Goal: Transaction & Acquisition: Purchase product/service

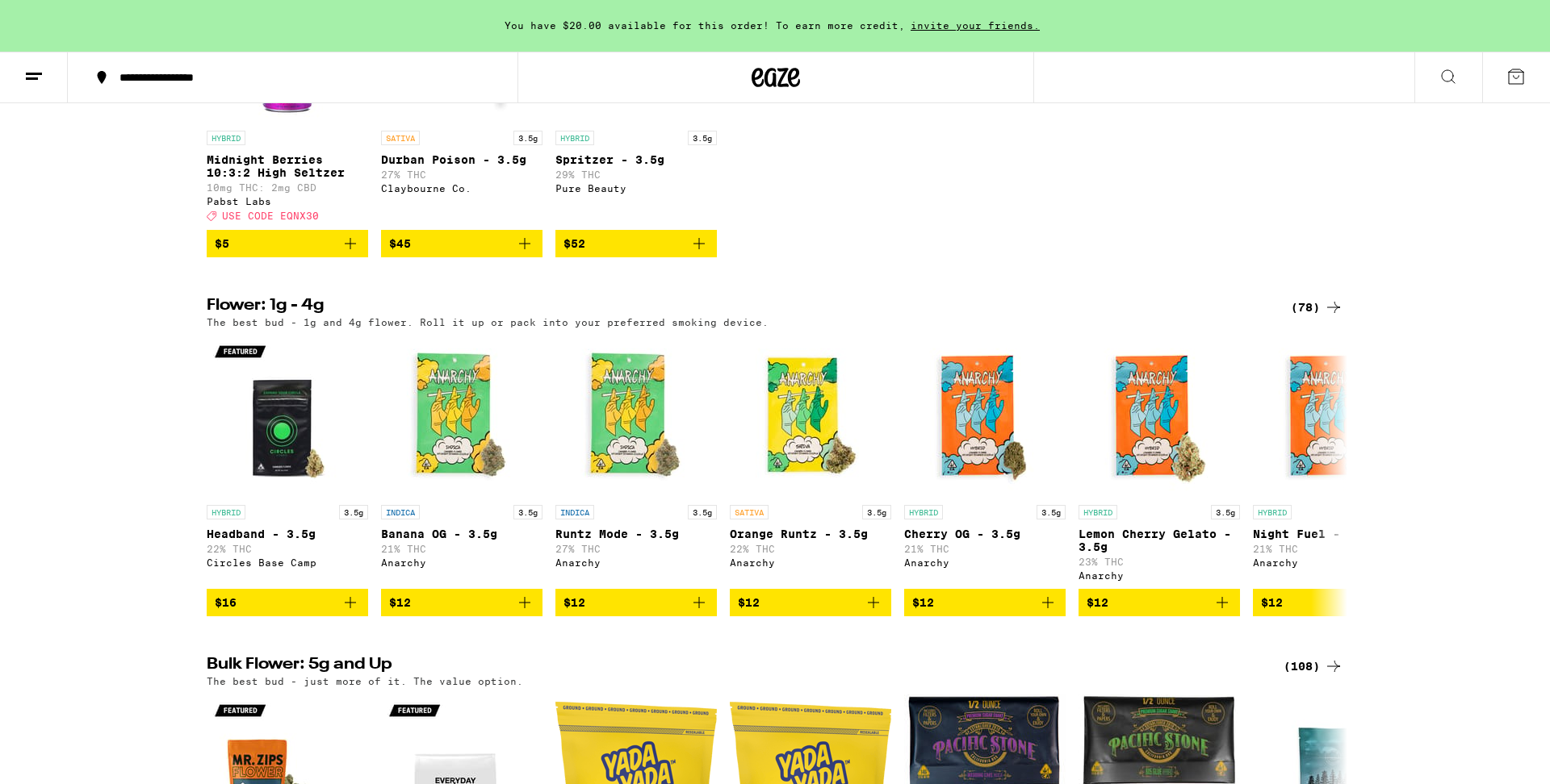
scroll to position [1517, 0]
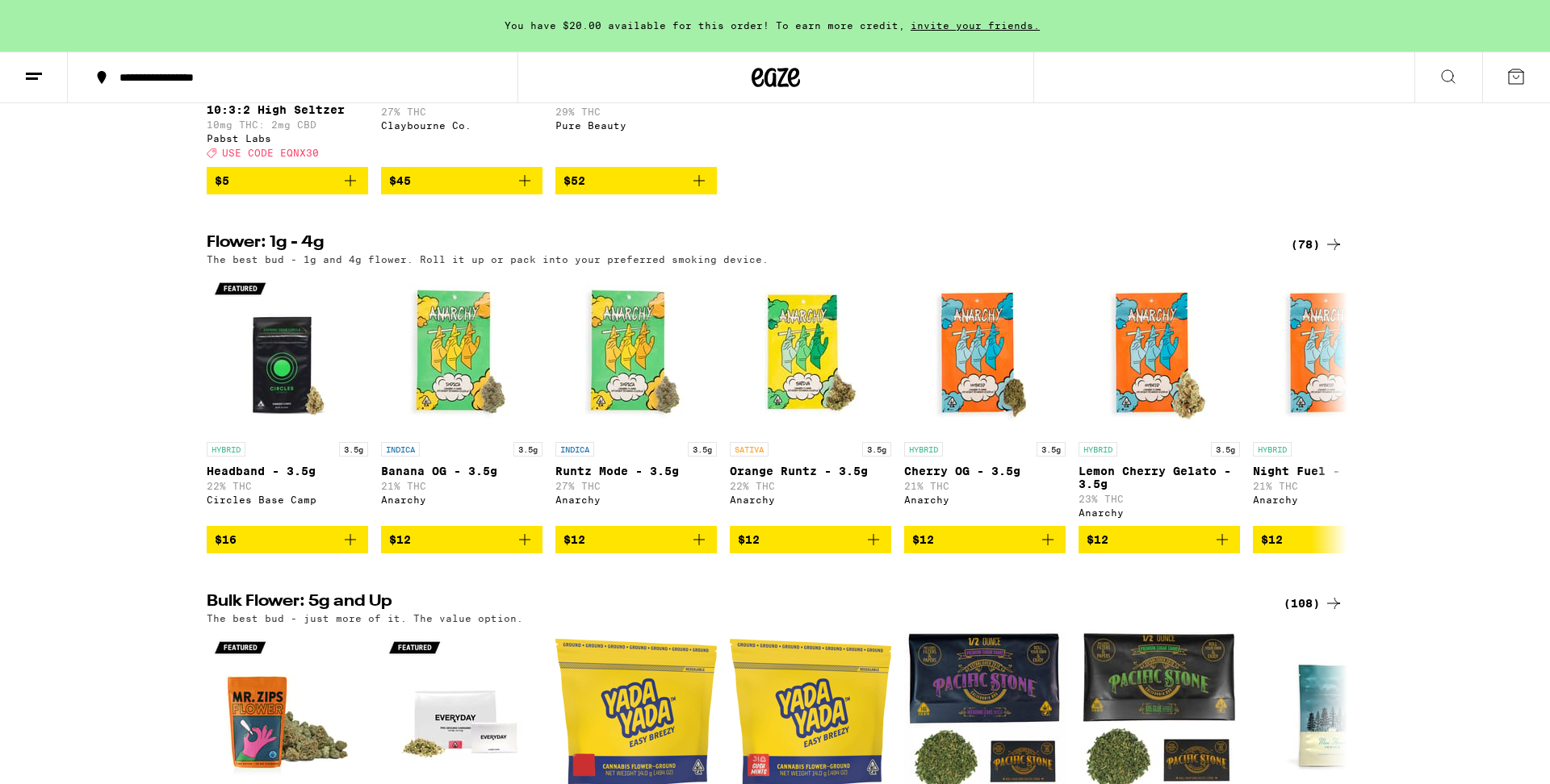
click at [1305, 254] on div "(78)" at bounding box center [1317, 245] width 52 height 20
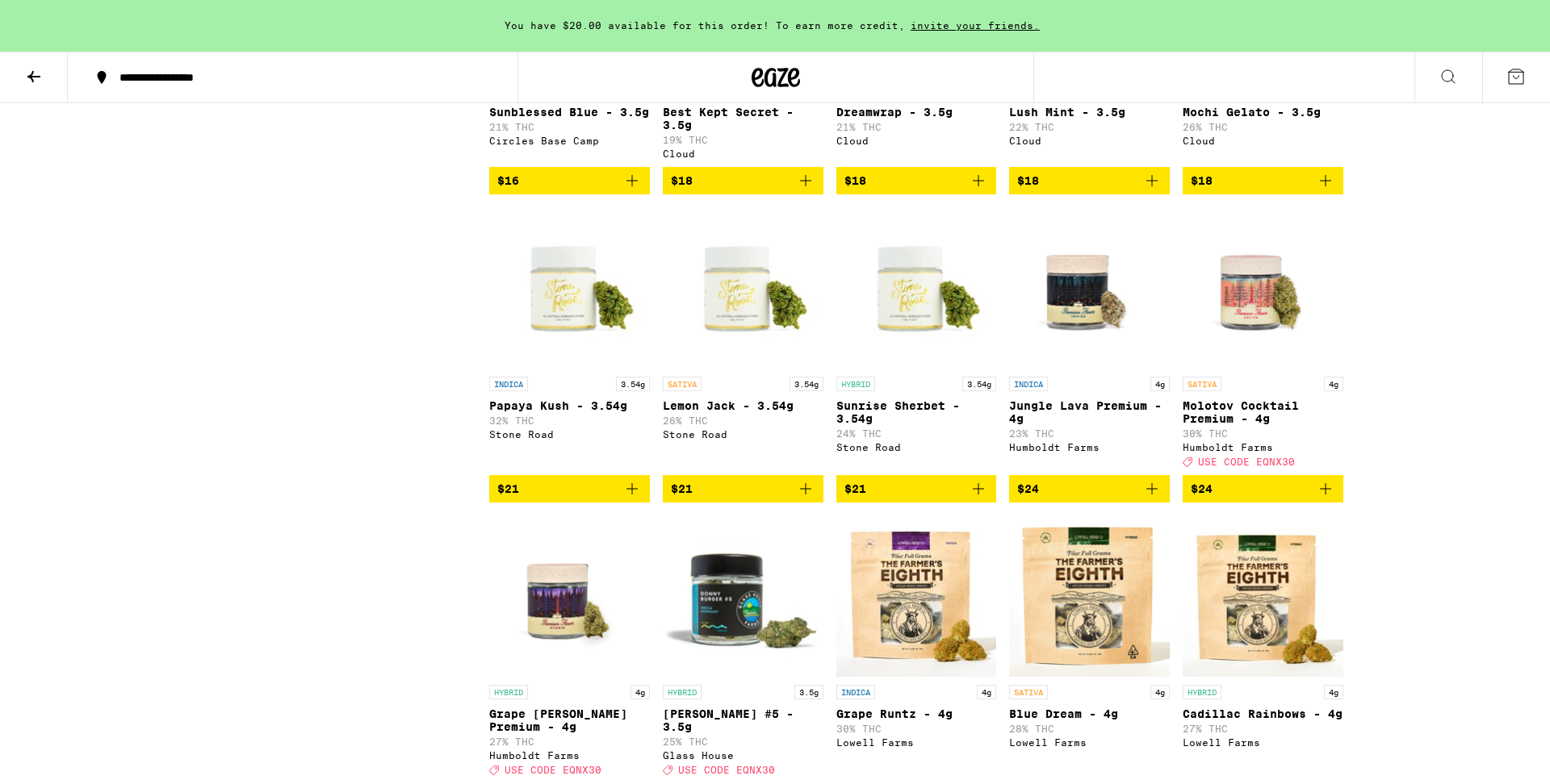
scroll to position [942, 0]
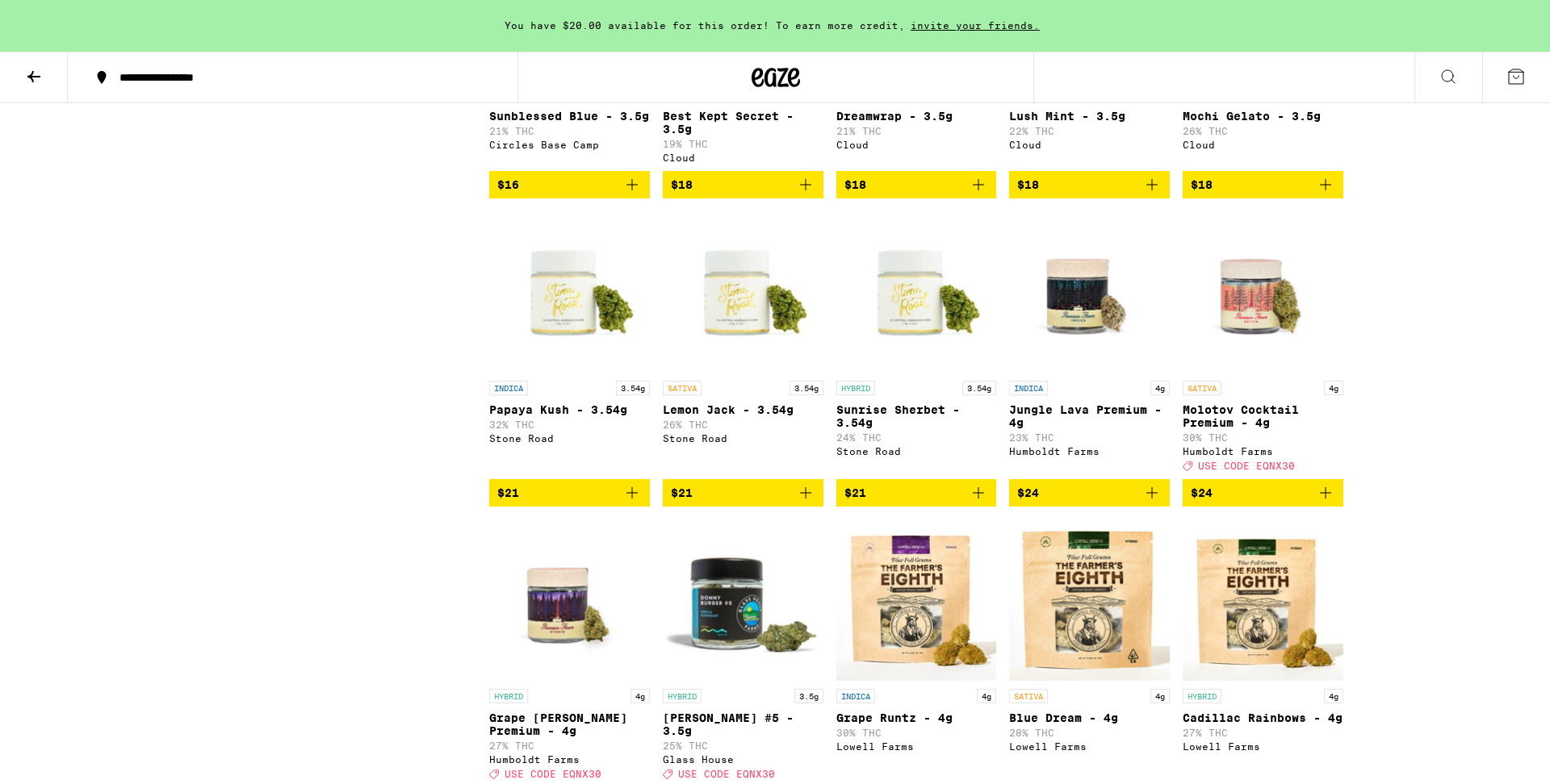
click at [1325, 503] on icon "Add to bag" at bounding box center [1326, 494] width 20 height 20
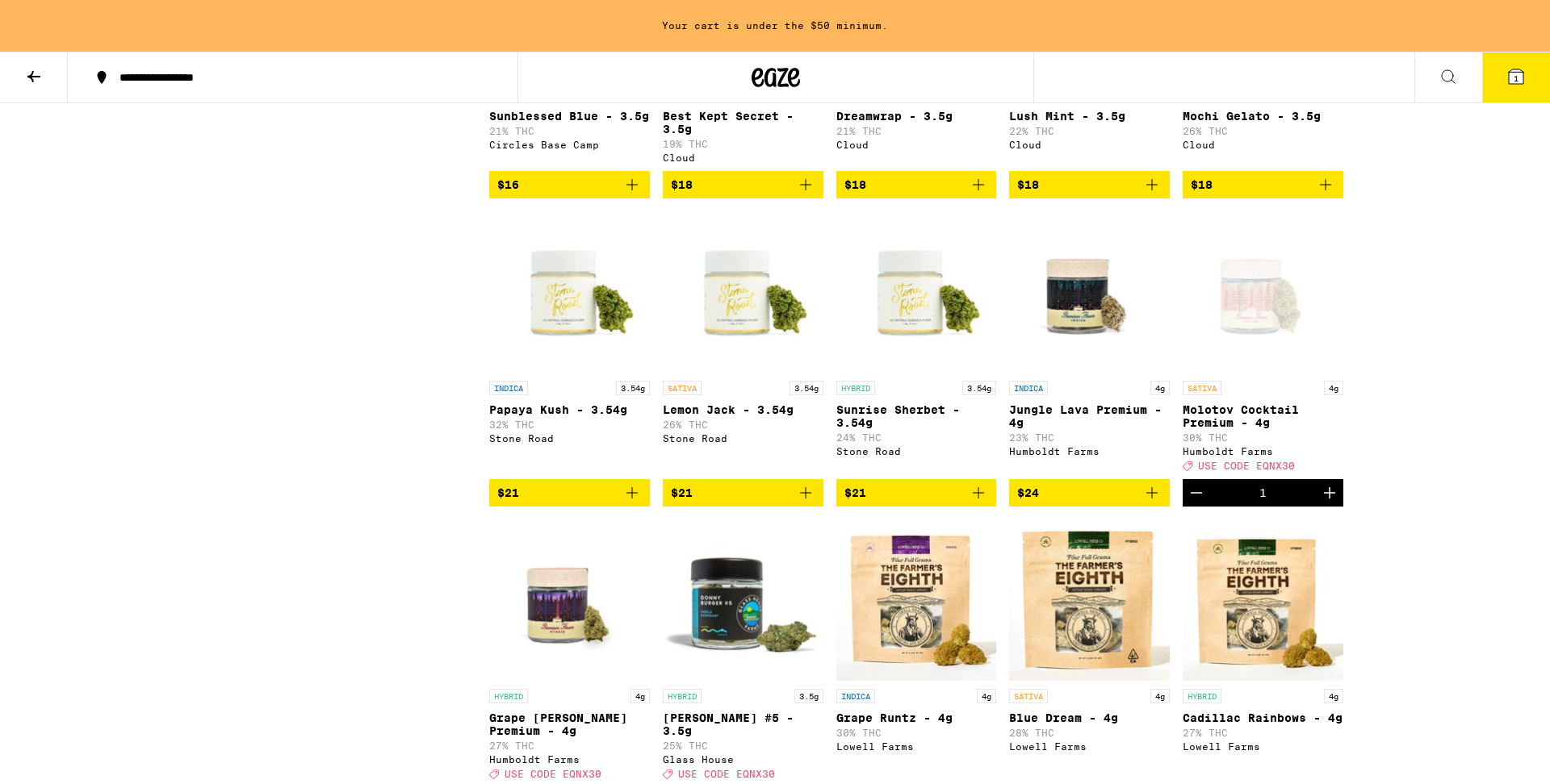
click at [1325, 499] on icon "Increment" at bounding box center [1329, 493] width 11 height 11
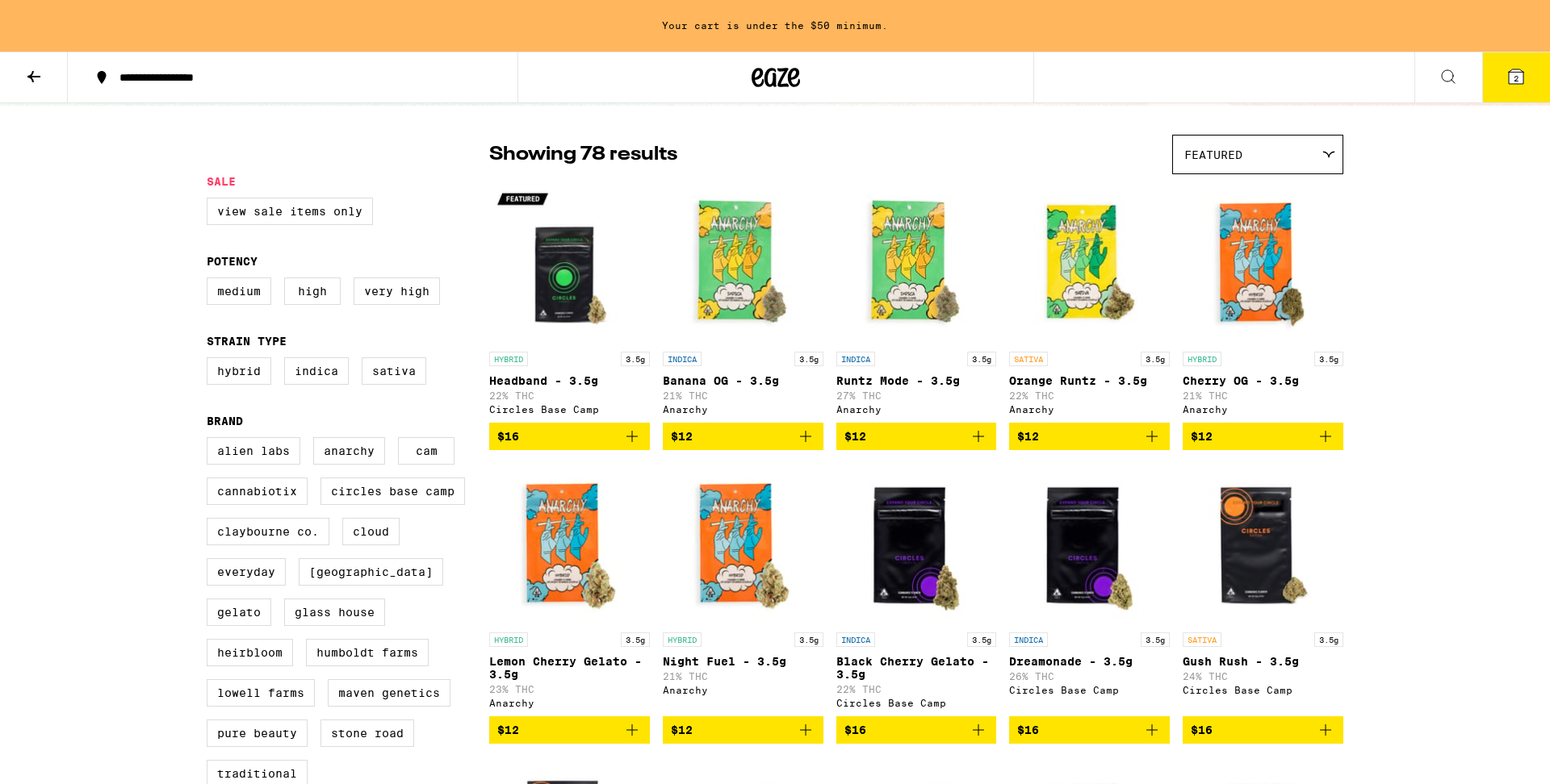
scroll to position [0, 0]
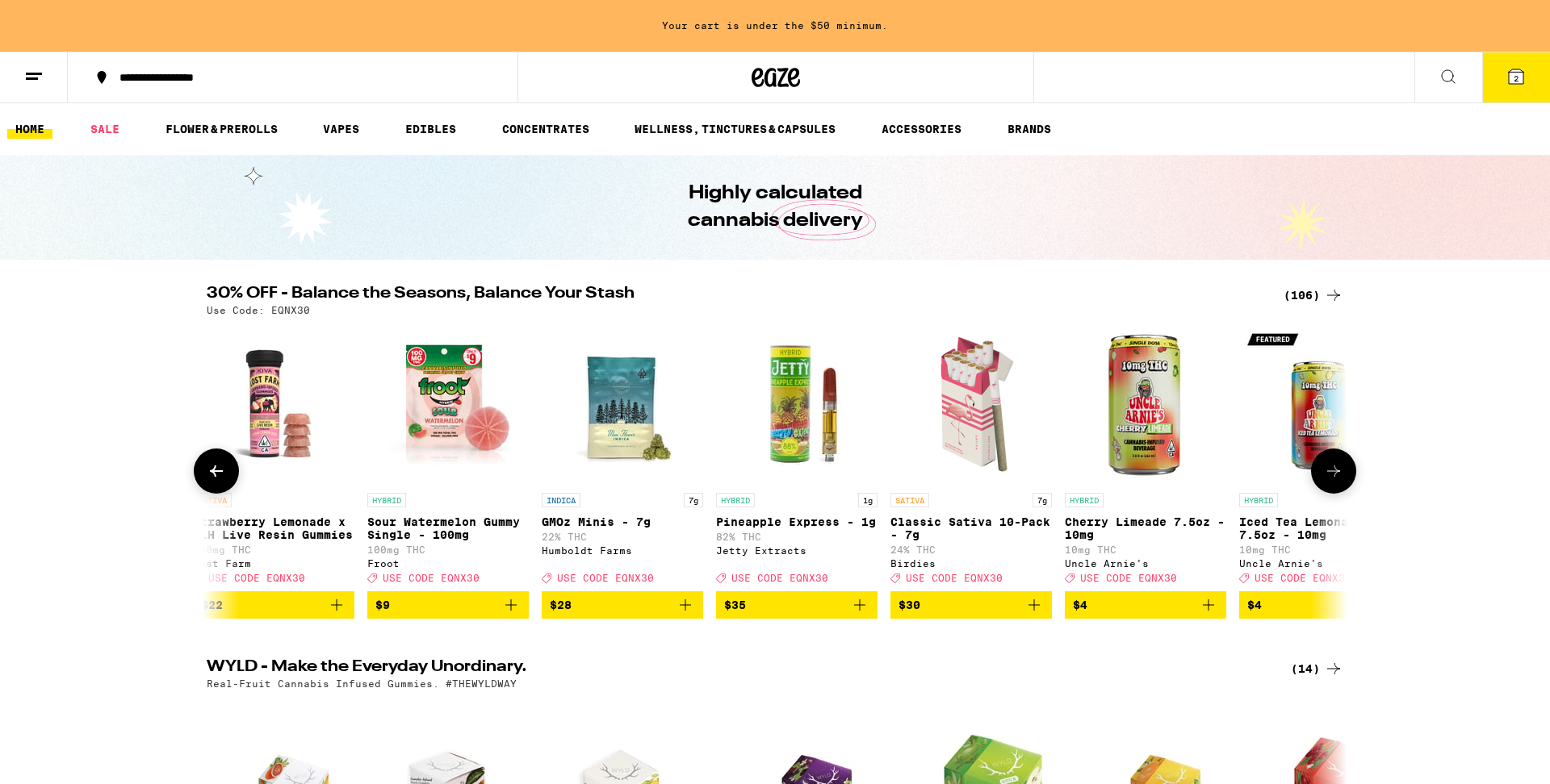
scroll to position [0, 193]
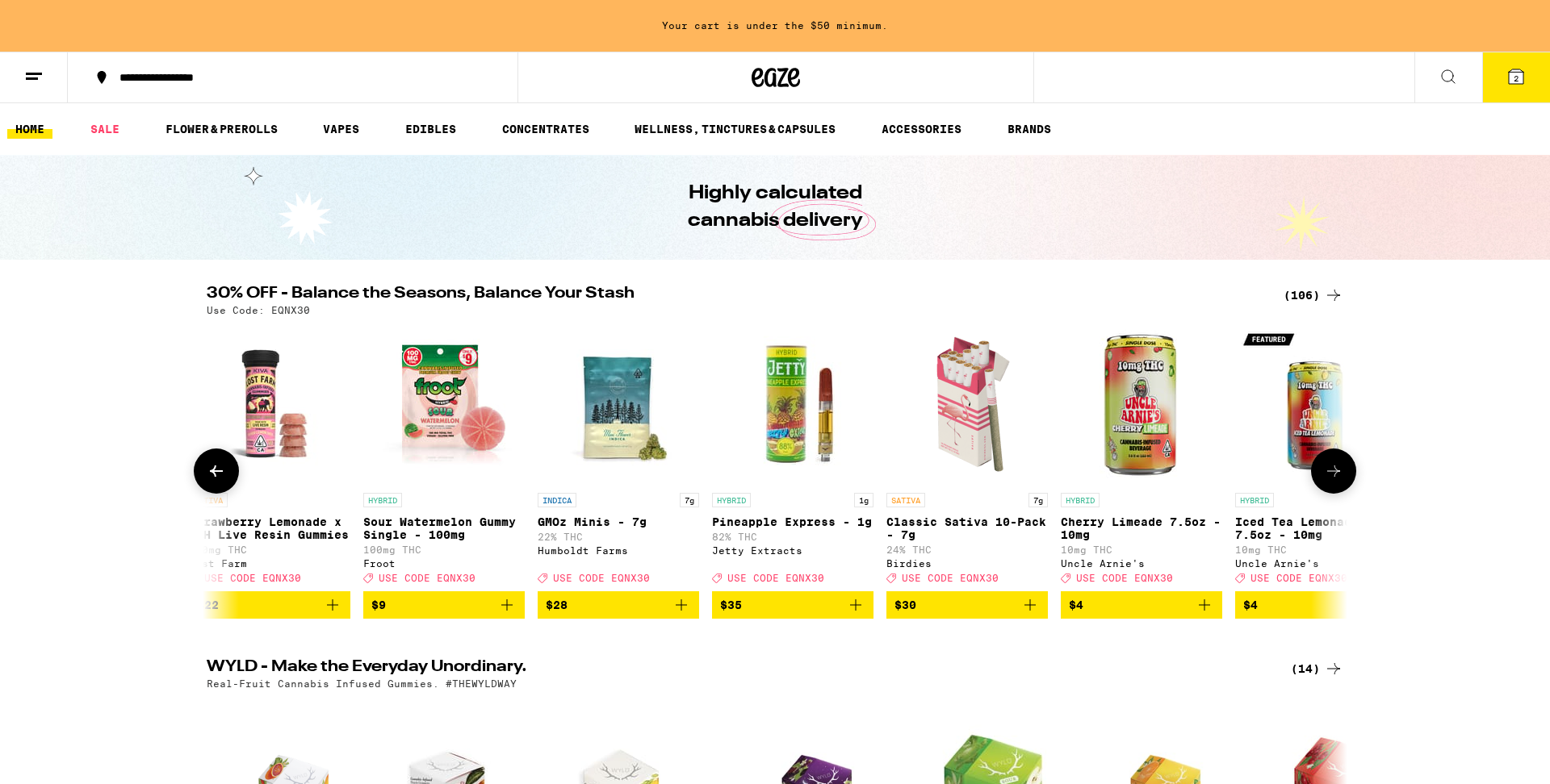
click at [1203, 615] on icon "Add to bag" at bounding box center [1204, 605] width 20 height 20
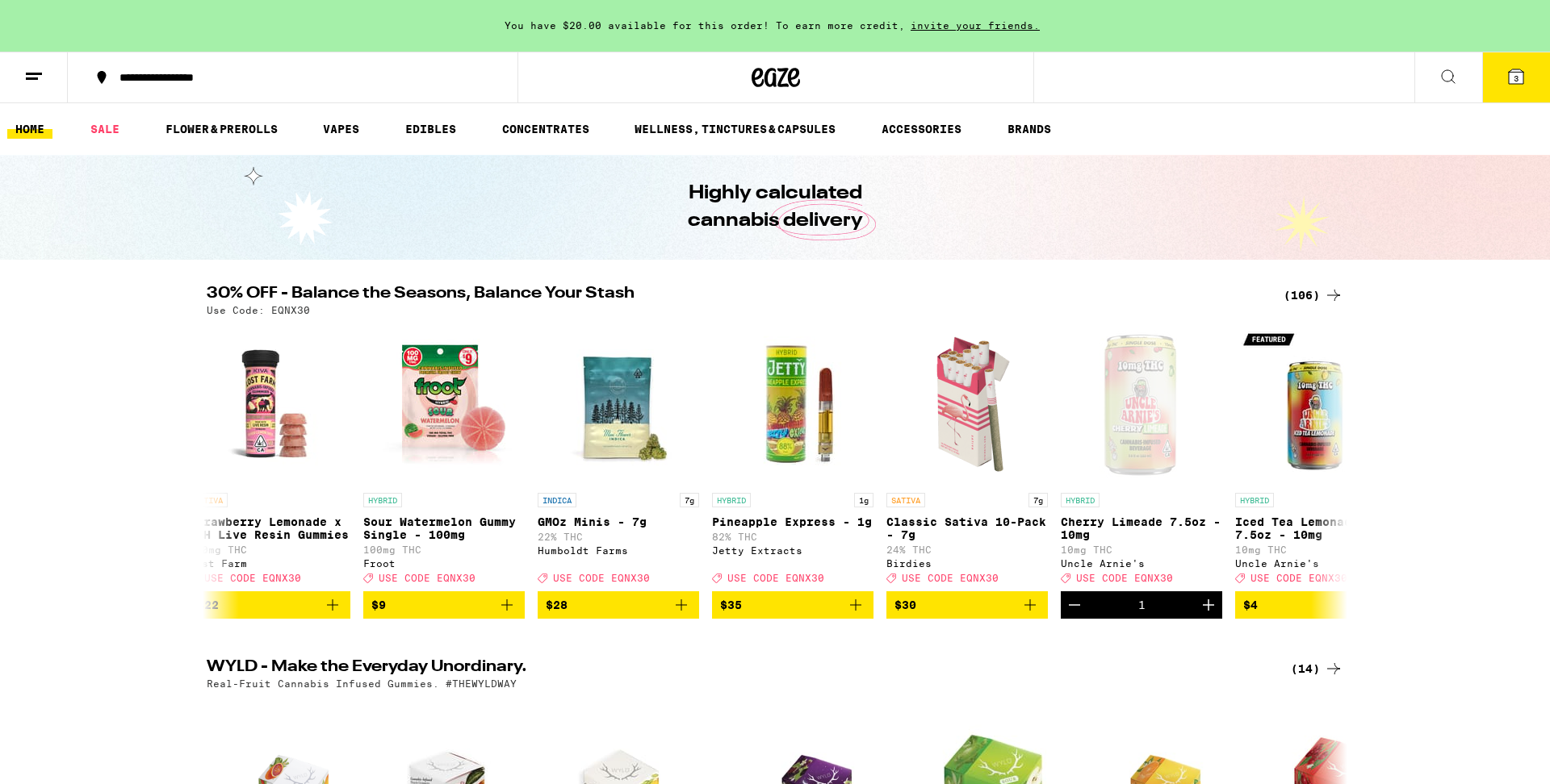
click at [1514, 71] on icon at bounding box center [1515, 76] width 15 height 15
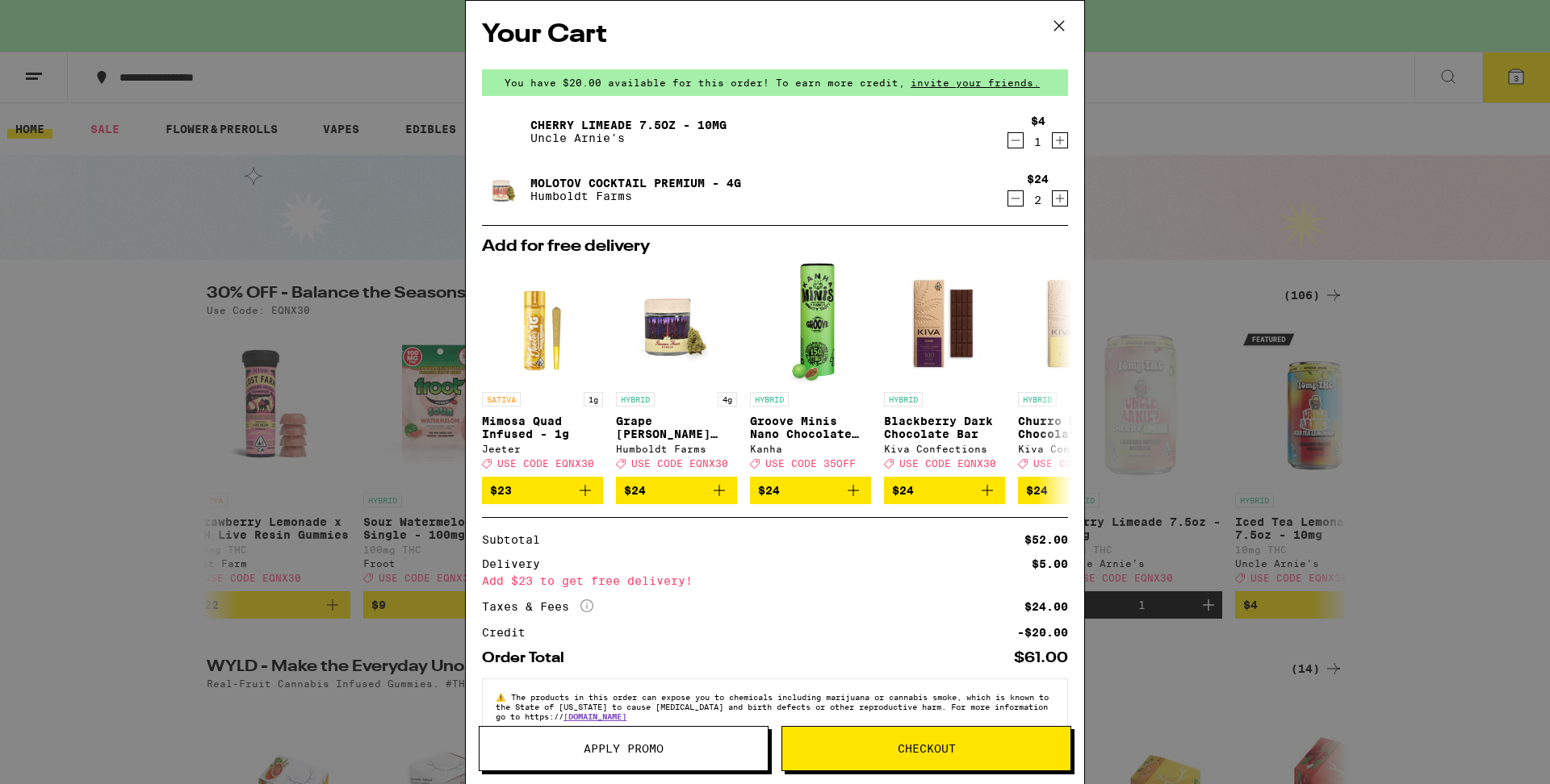
click at [656, 749] on span "Apply Promo" at bounding box center [623, 748] width 80 height 11
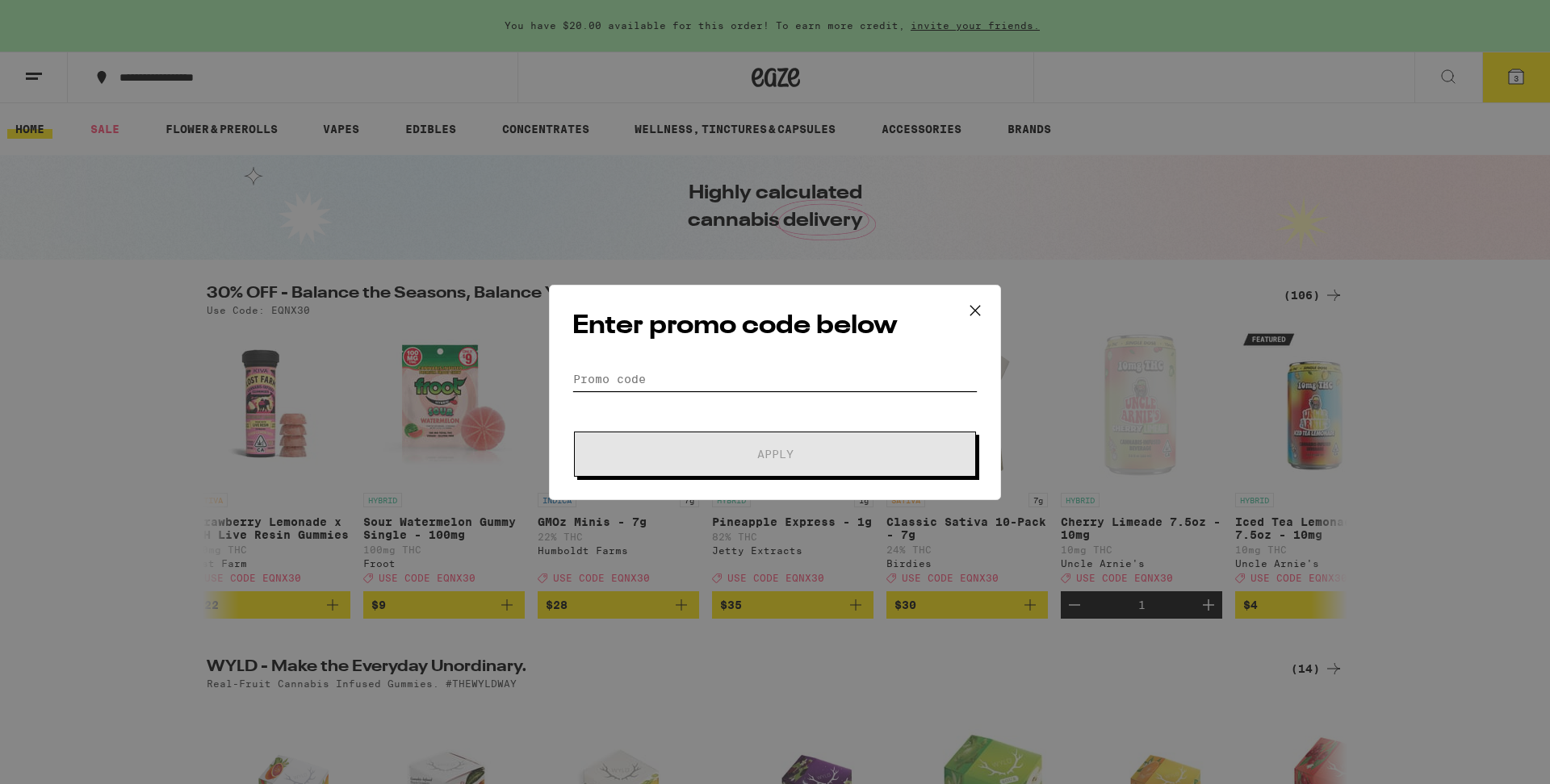
click at [692, 375] on input "Promo Code" at bounding box center [775, 379] width 405 height 25
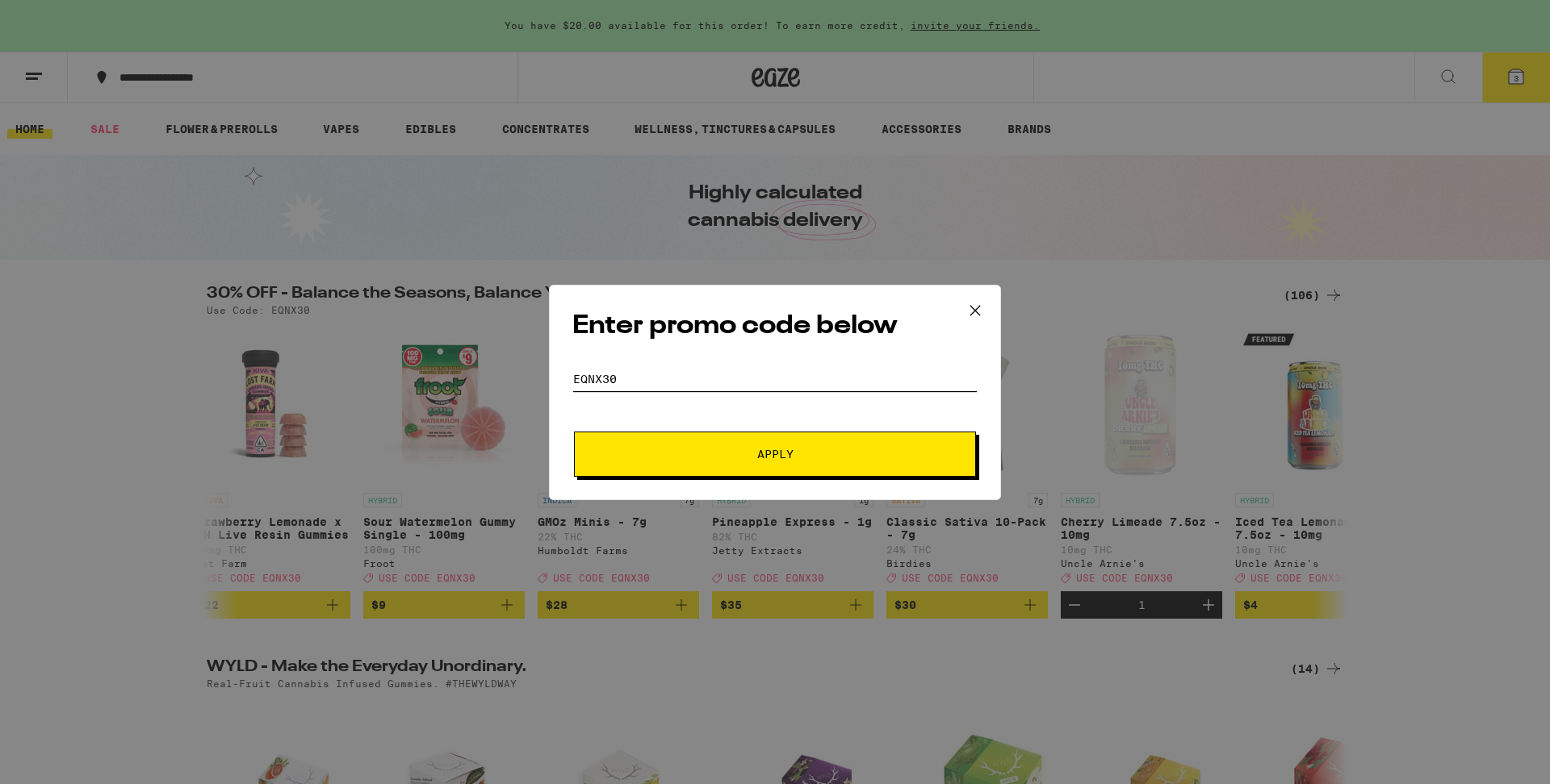
type input "EQNX30"
click at [738, 464] on button "Apply" at bounding box center [775, 454] width 402 height 45
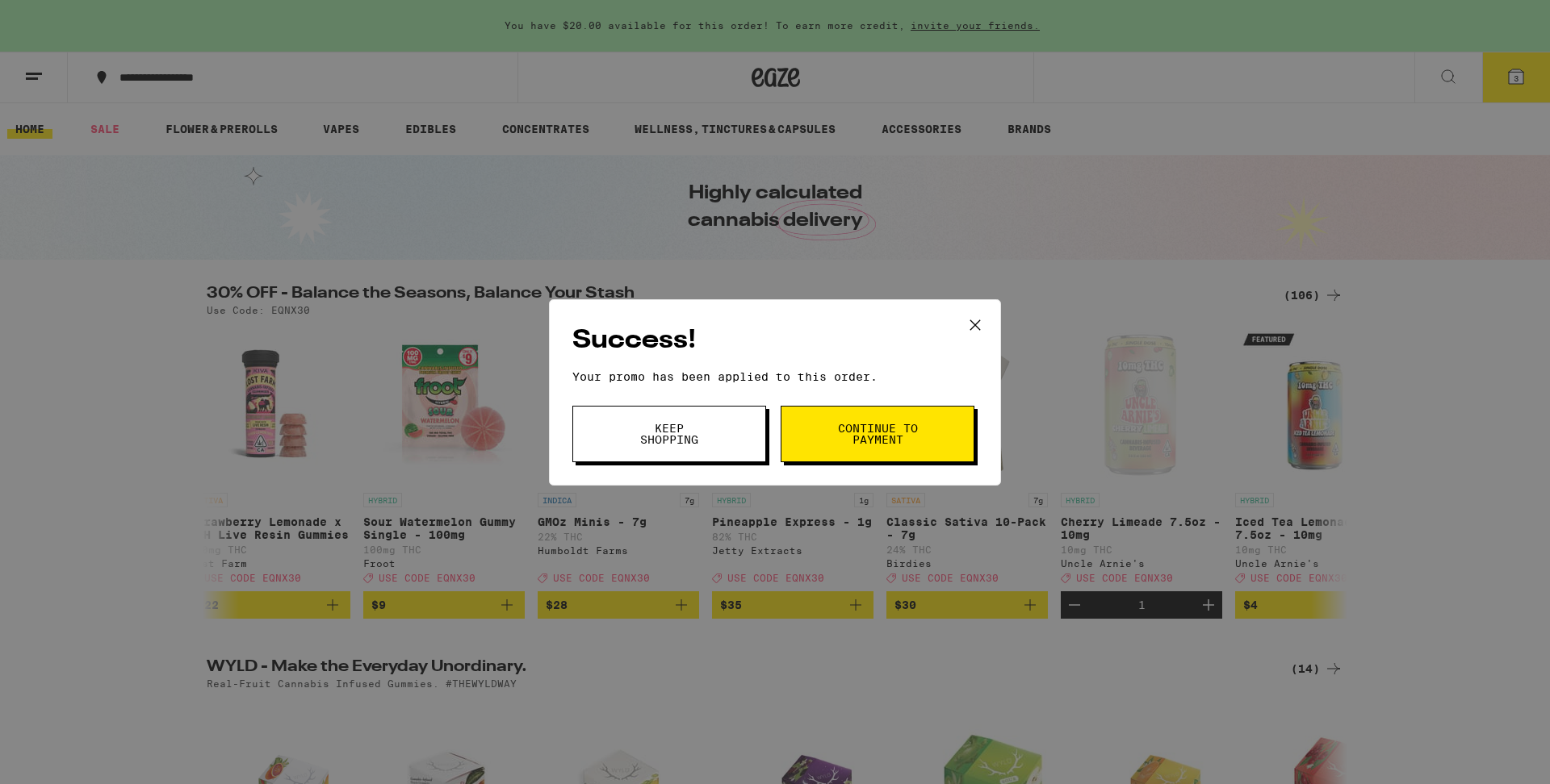
click at [701, 422] on button "Keep Shopping" at bounding box center [669, 433] width 194 height 56
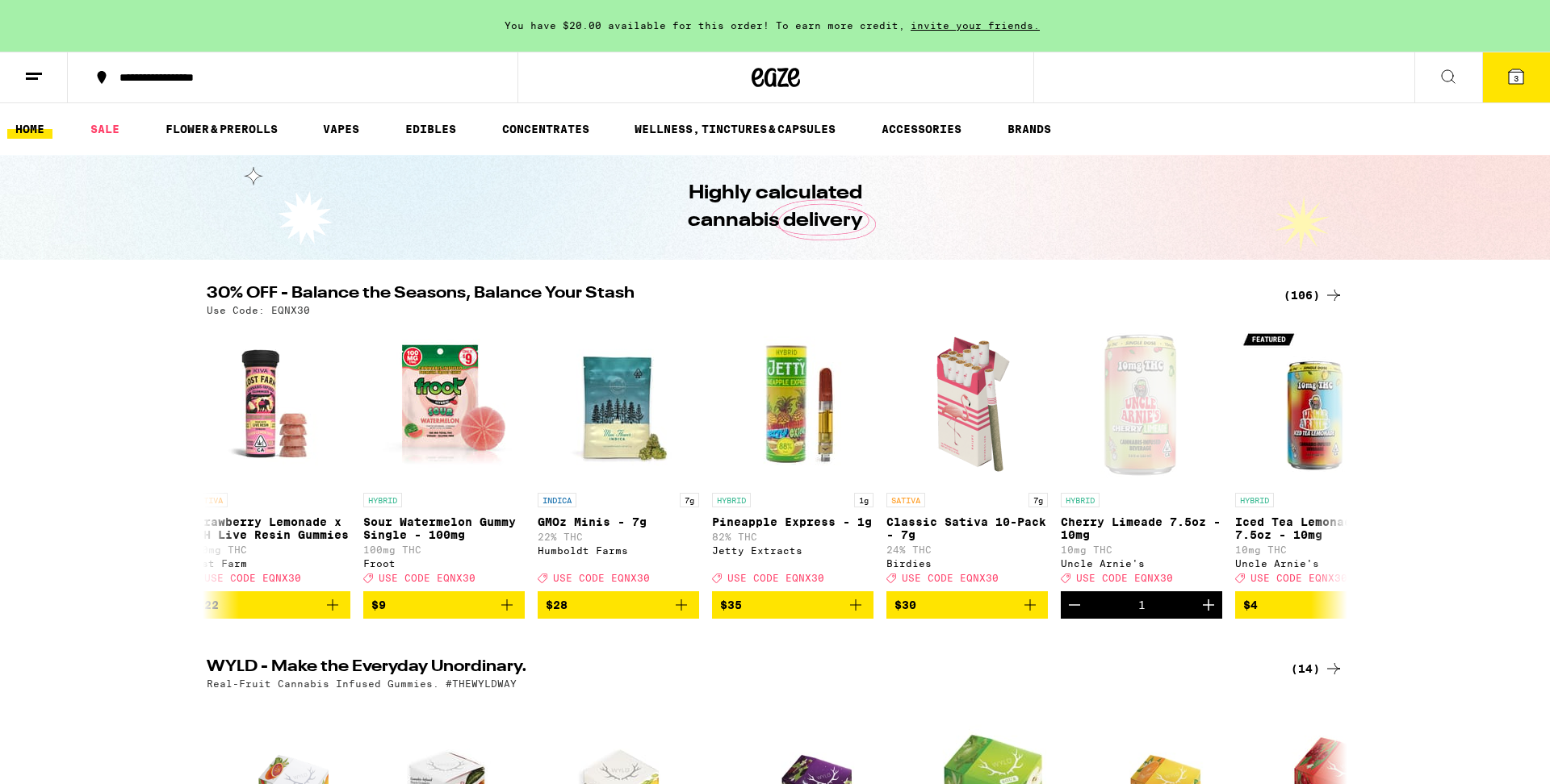
click at [1504, 82] on button "3" at bounding box center [1515, 77] width 68 height 50
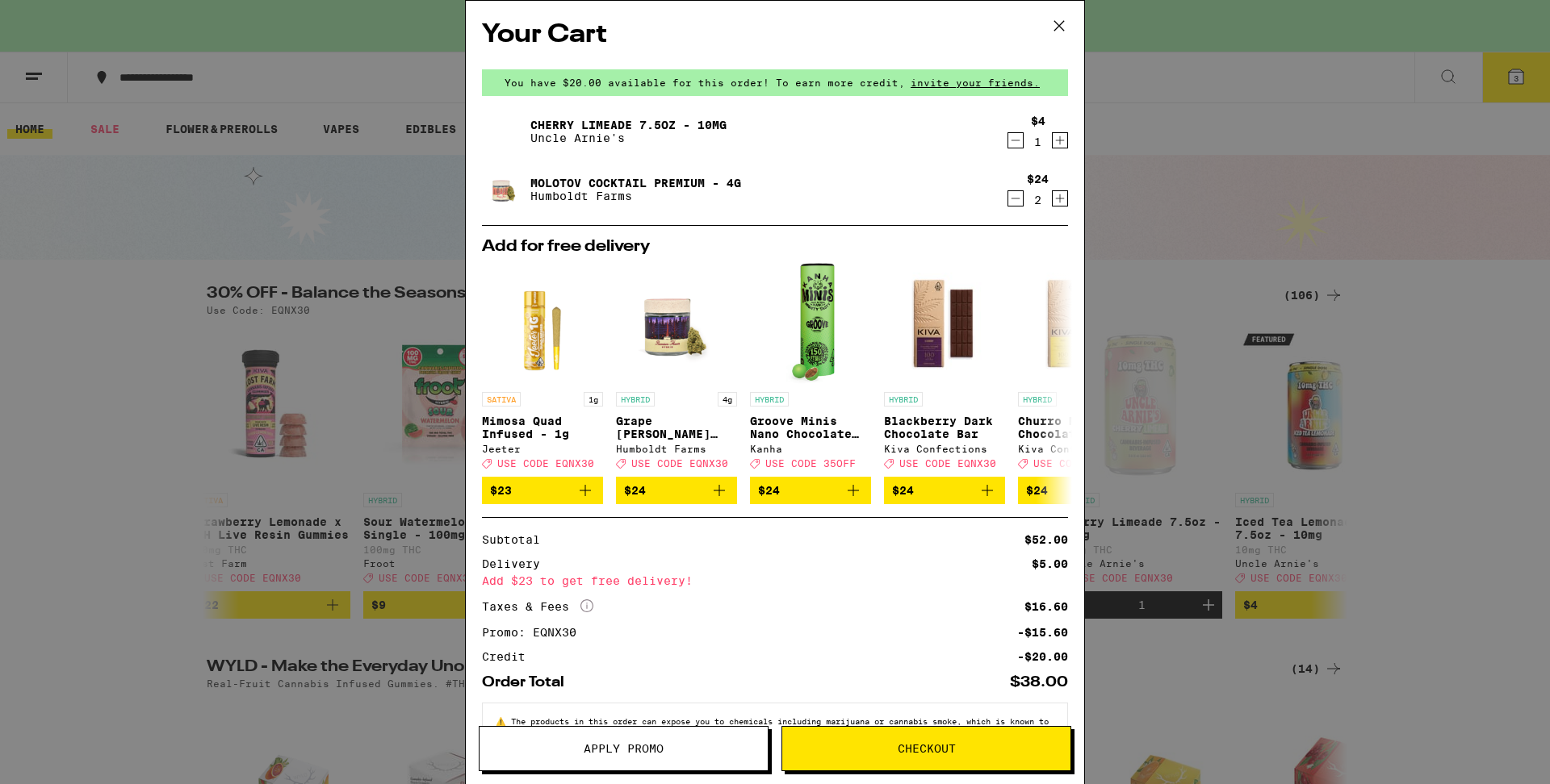
click at [1470, 433] on div "Your Cart You have $20.00 available for this order! To earn more credit, invite…" at bounding box center [775, 392] width 1550 height 784
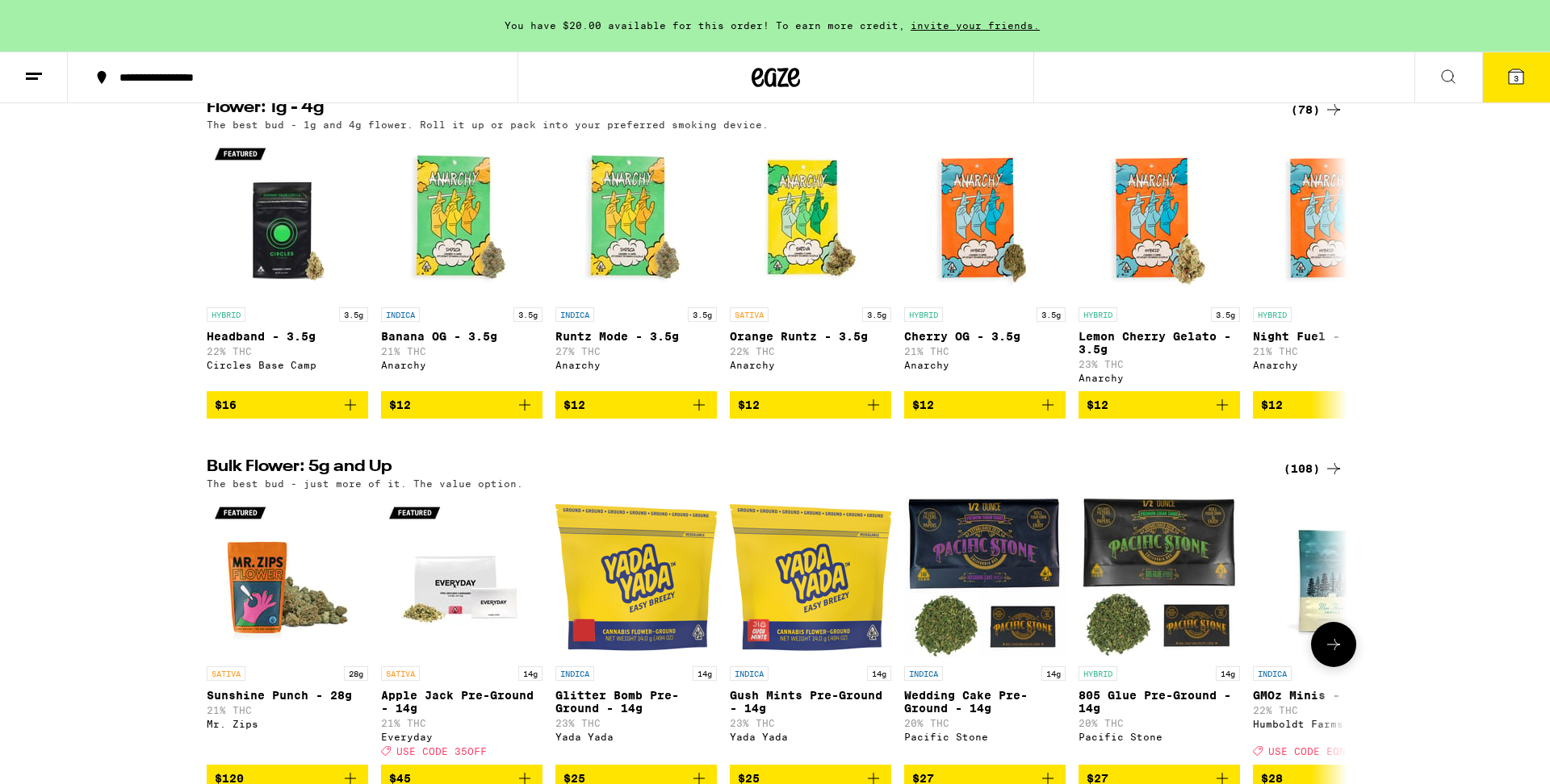
scroll to position [1636, 0]
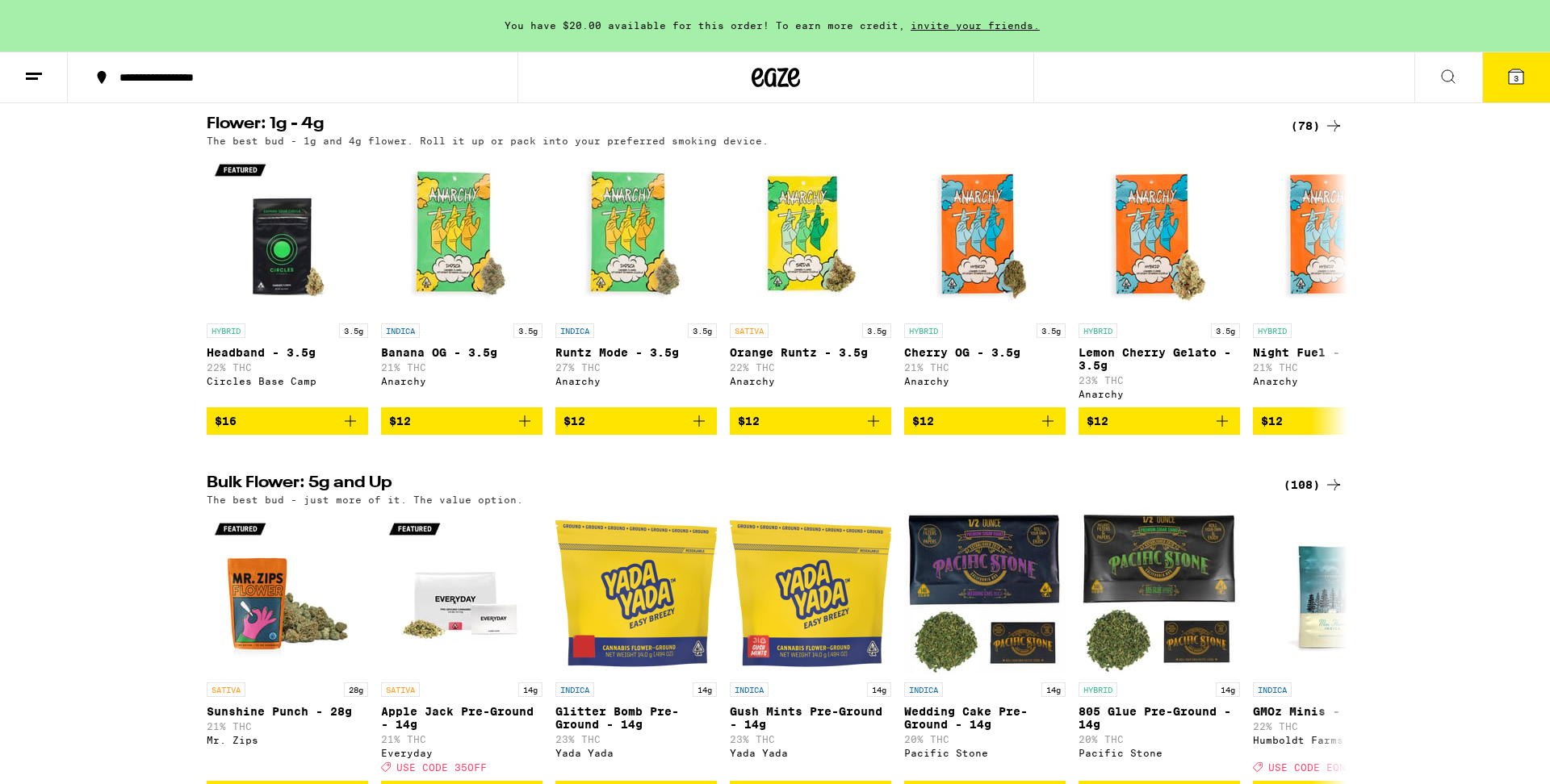
click at [1313, 135] on div "(78)" at bounding box center [1317, 126] width 52 height 20
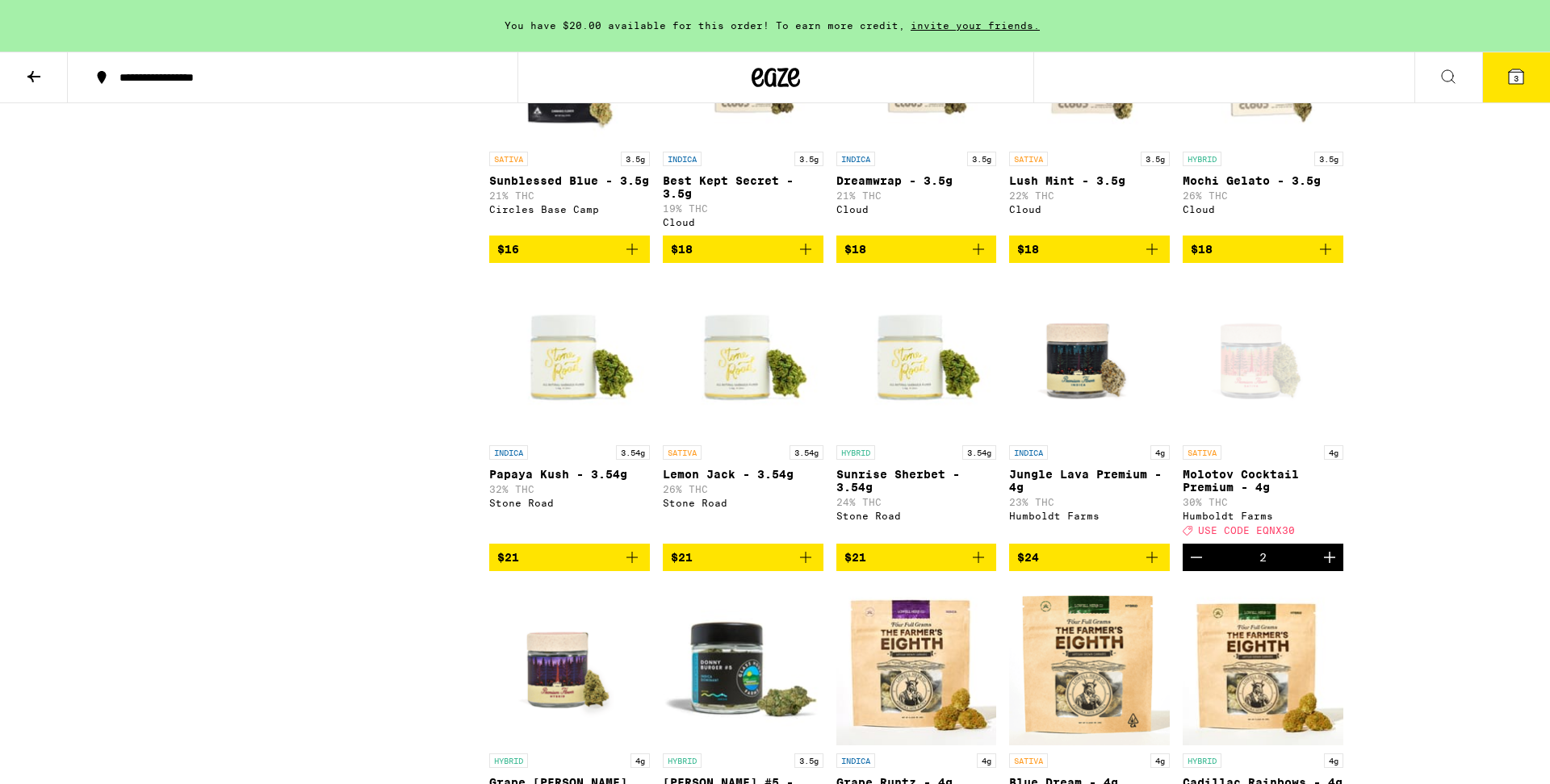
scroll to position [880, 0]
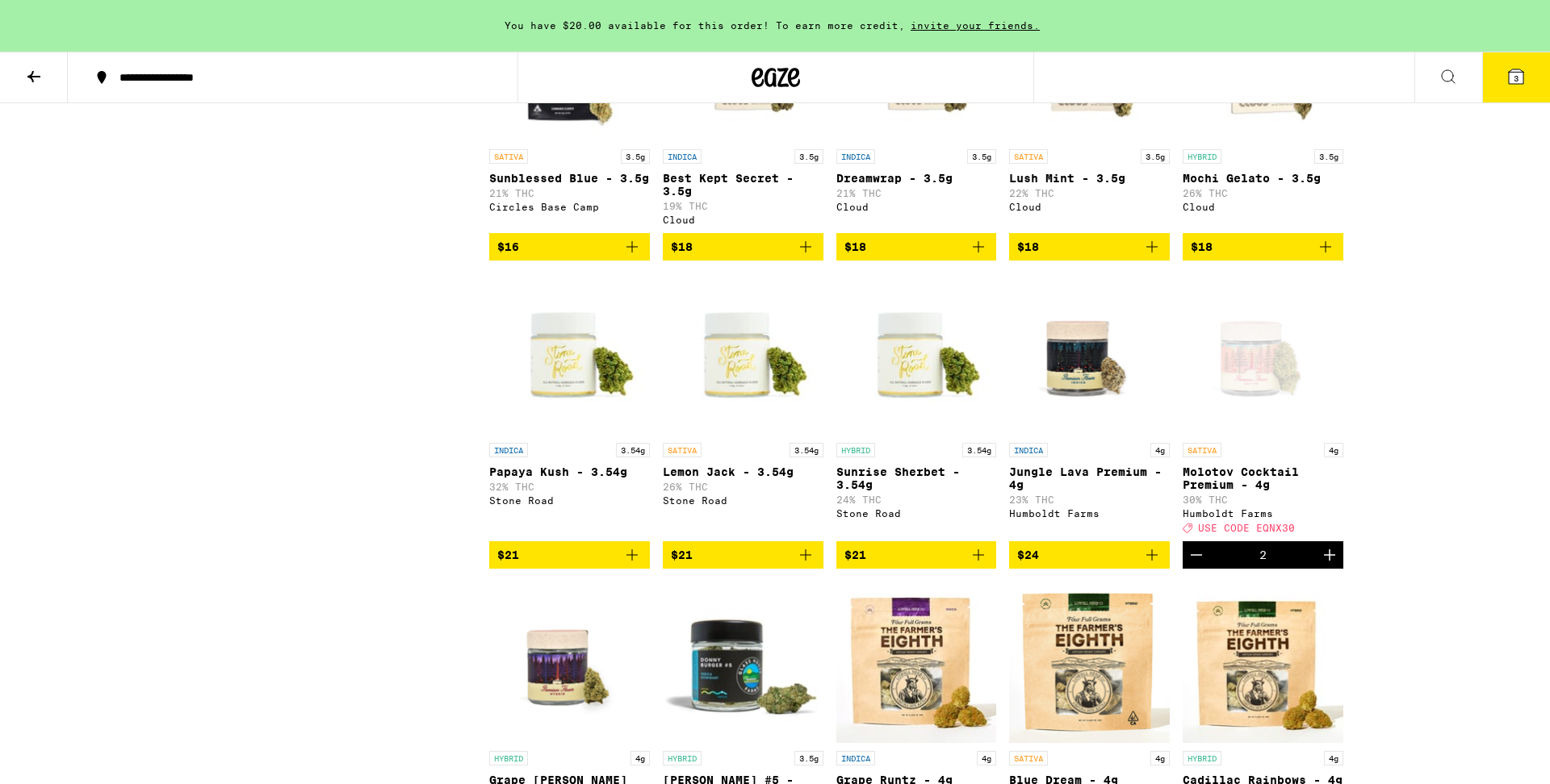
click at [1248, 434] on div "Open page for Molotov Cocktail Premium - 4g from Humboldt Farms" at bounding box center [1263, 353] width 161 height 161
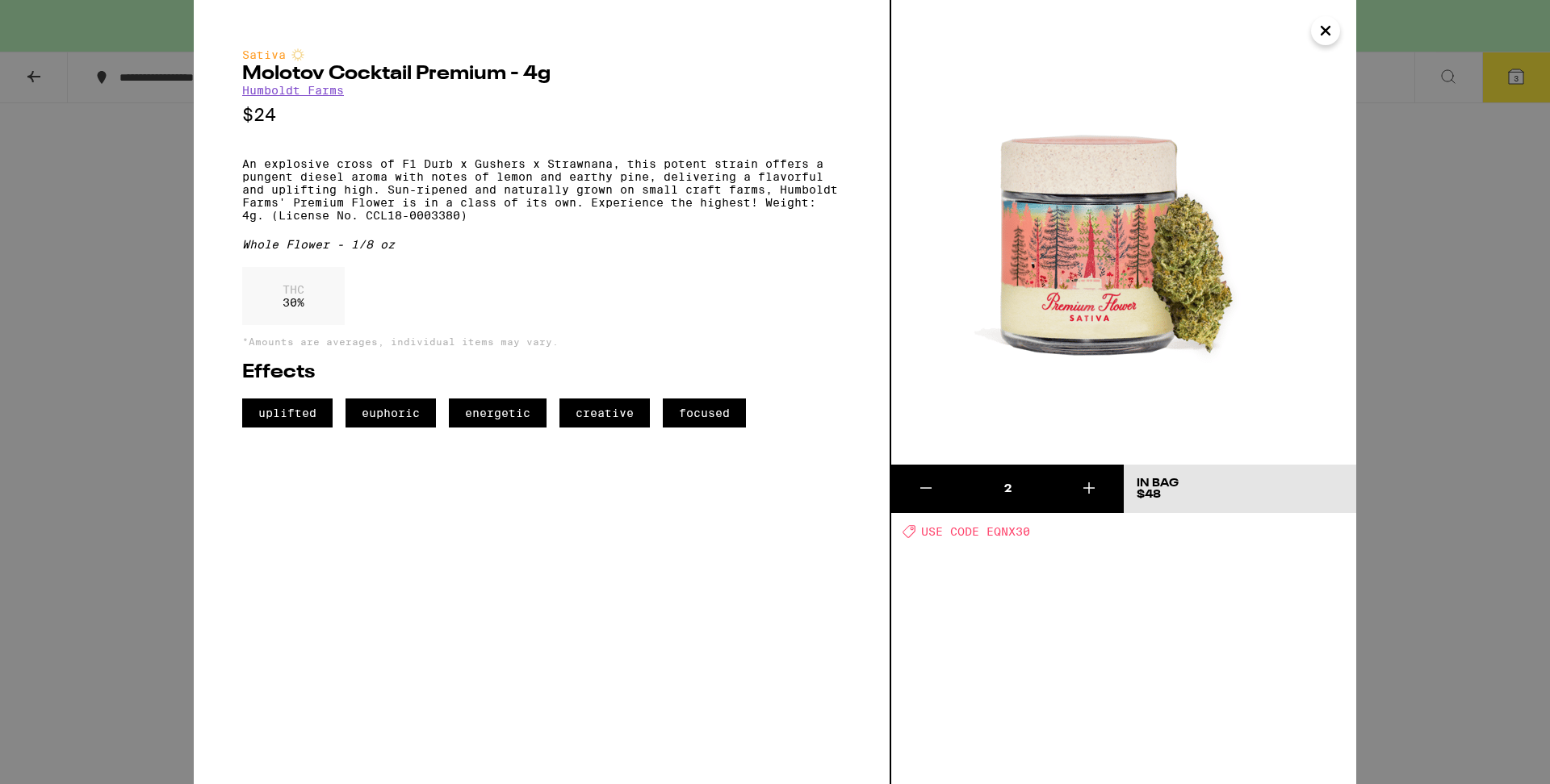
click at [1330, 34] on icon "Close" at bounding box center [1326, 31] width 8 height 8
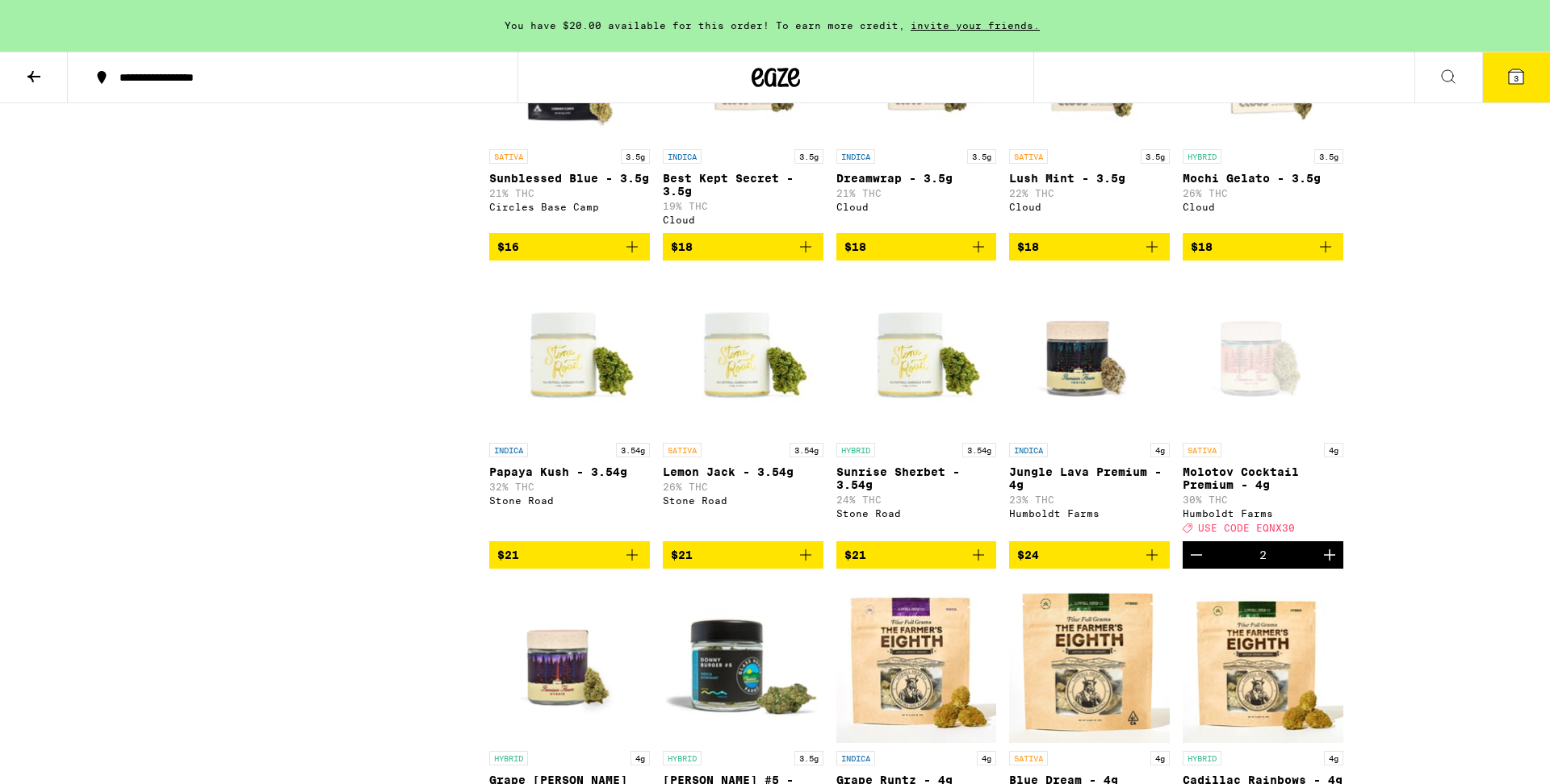
click at [1522, 88] on button "3" at bounding box center [1515, 77] width 68 height 50
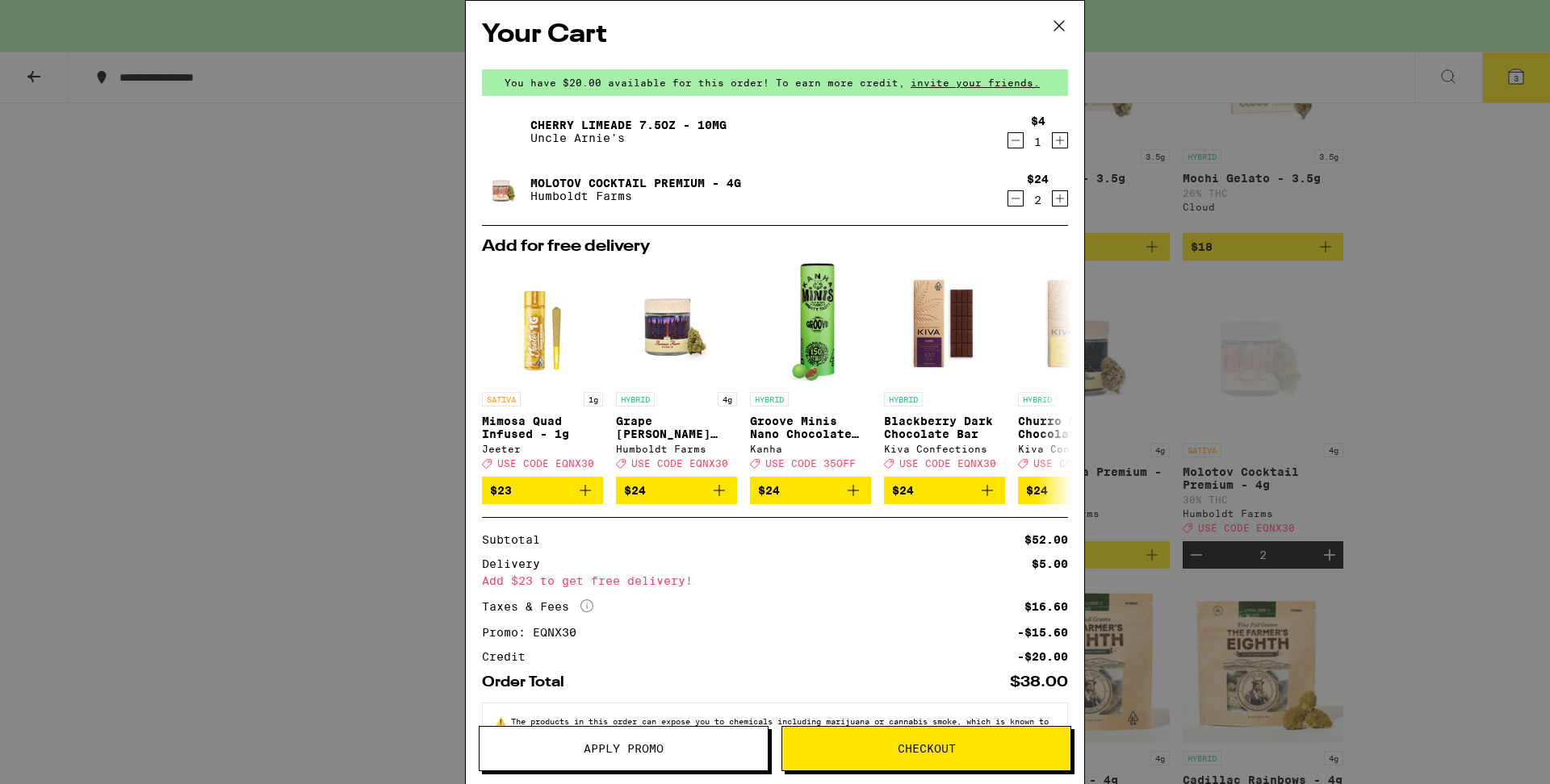
click at [952, 747] on span "Checkout" at bounding box center [927, 748] width 58 height 11
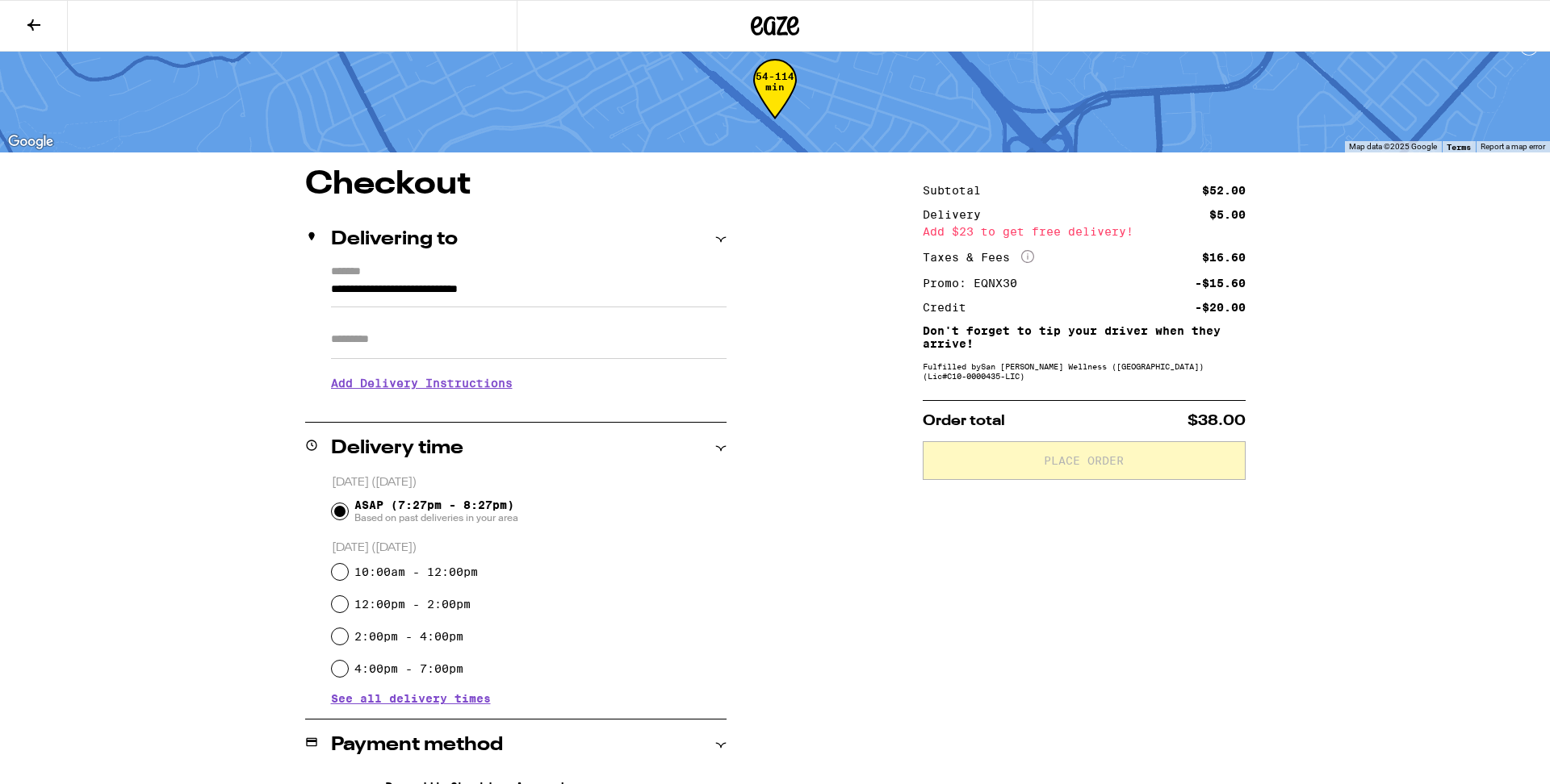
scroll to position [39, 0]
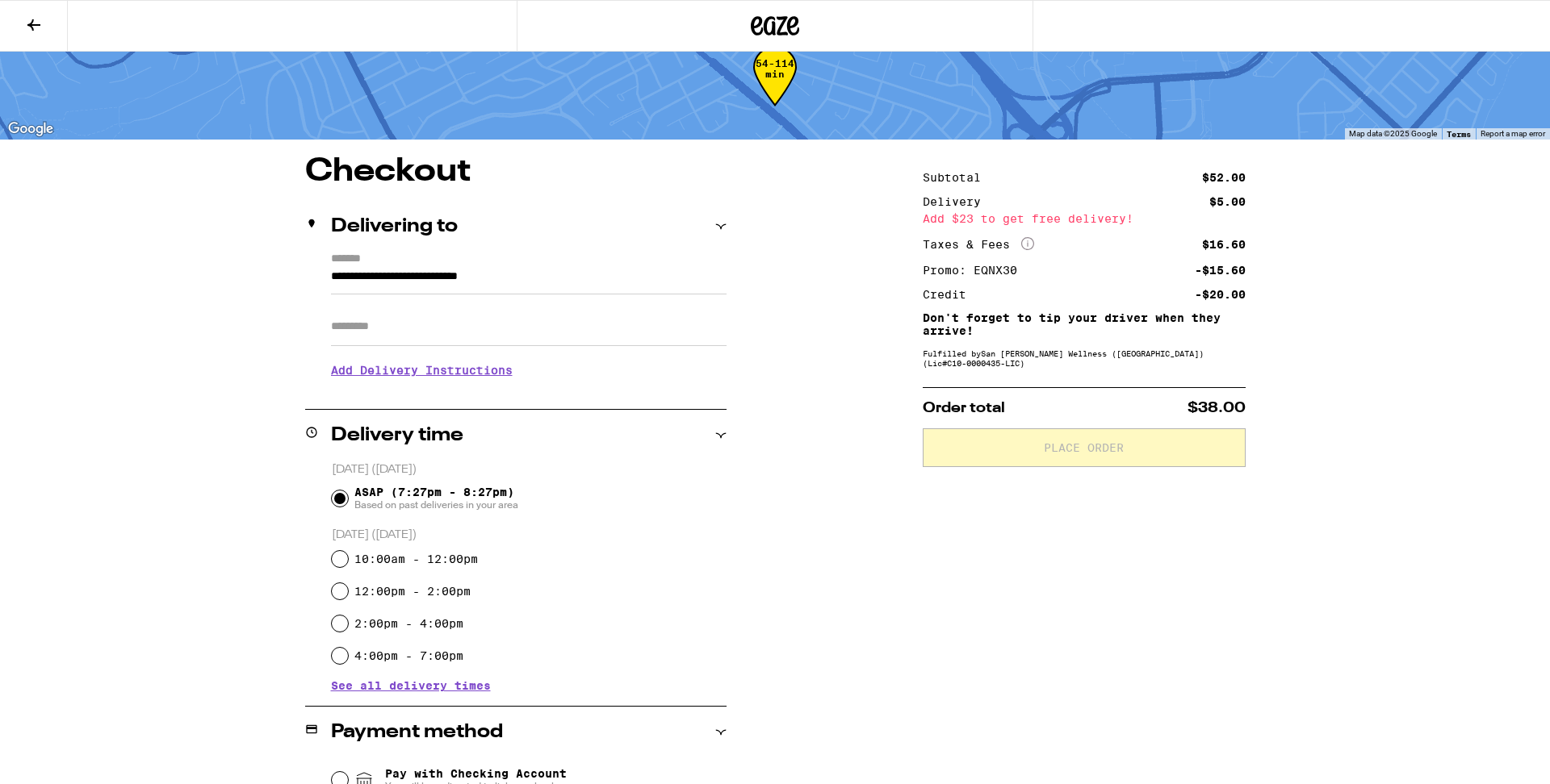
click at [404, 373] on h3 "Add Delivery Instructions" at bounding box center [529, 370] width 395 height 38
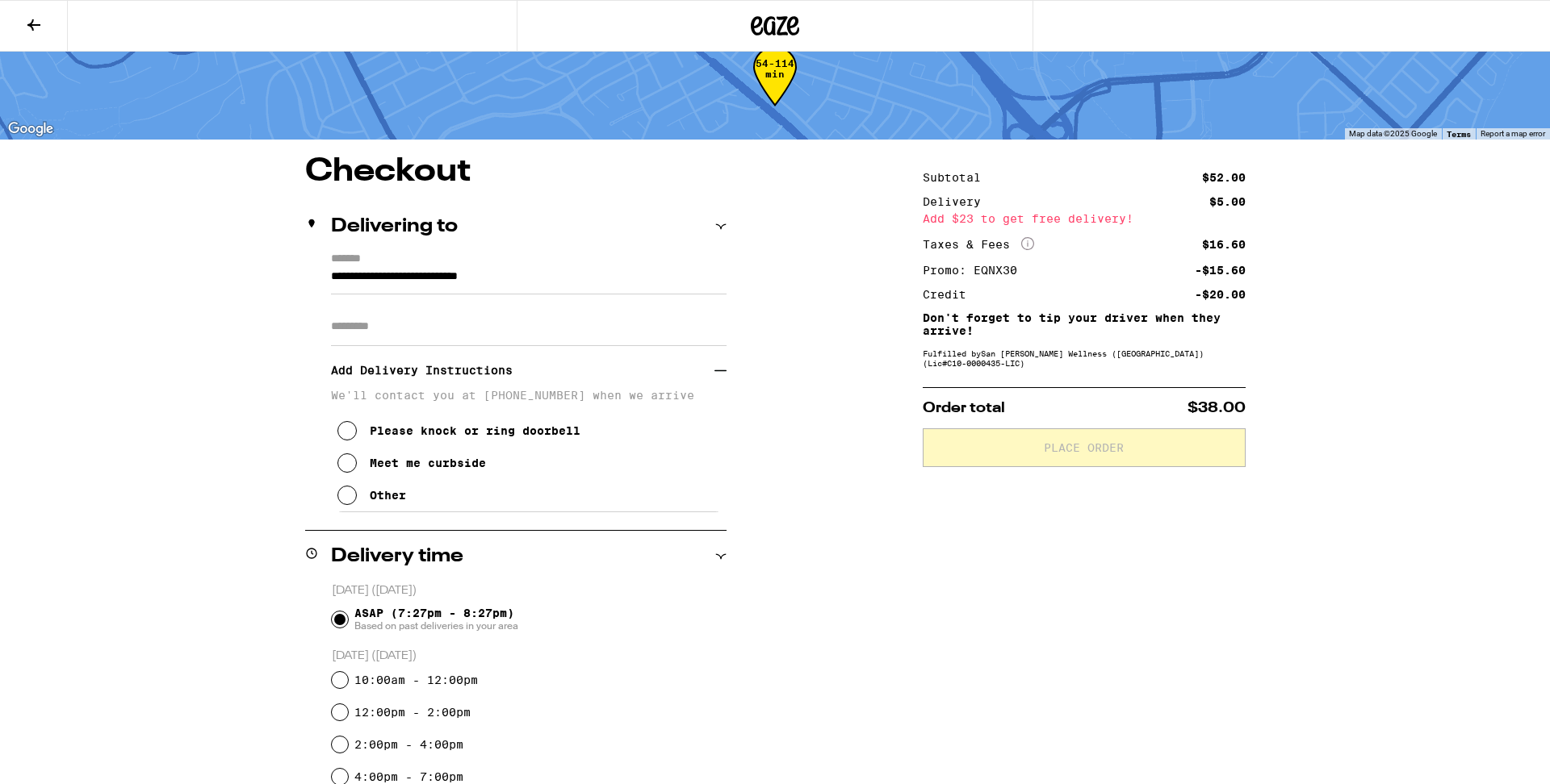
click at [422, 330] on input "Apt/Suite" at bounding box center [529, 326] width 395 height 39
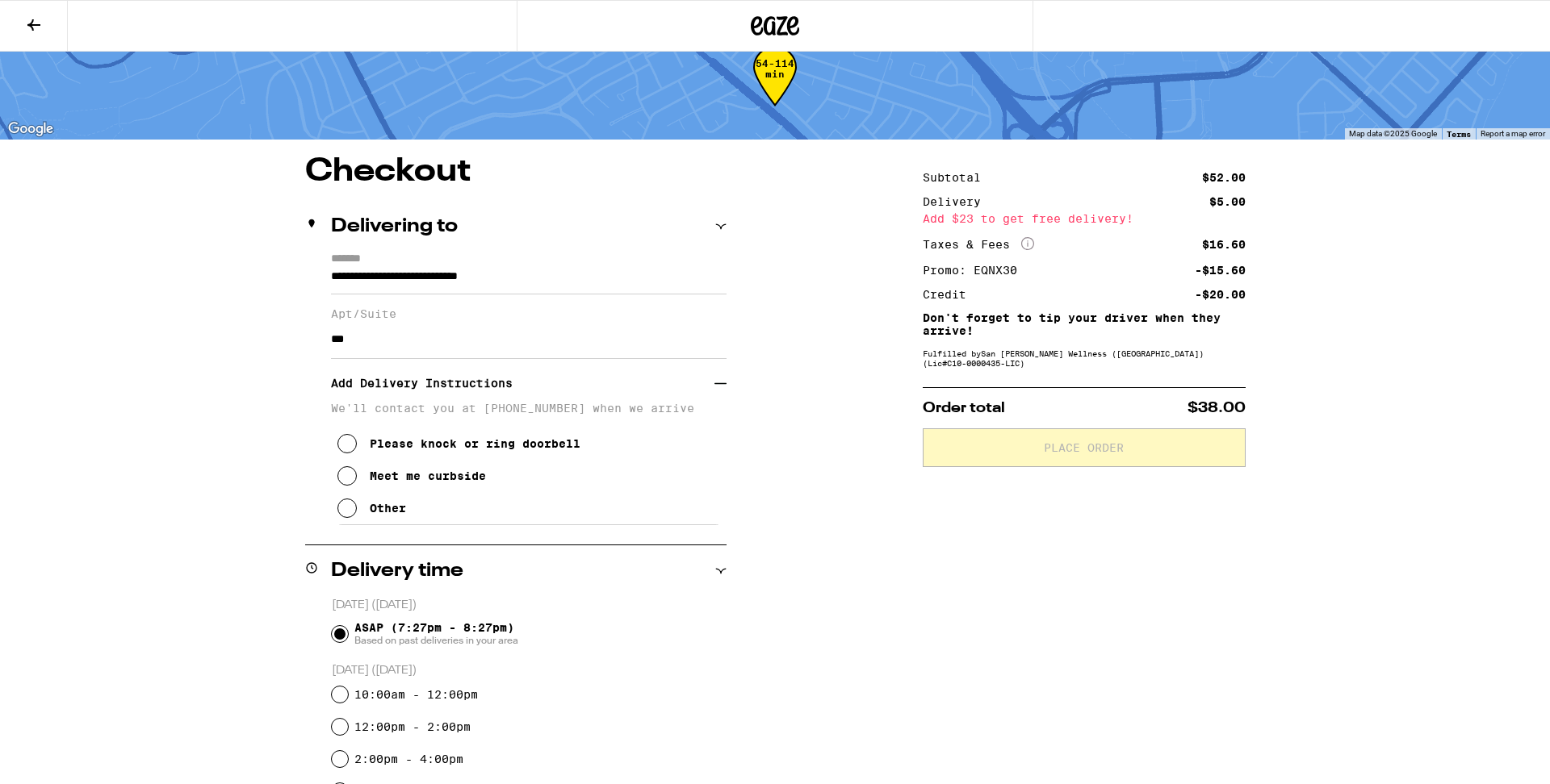
type input "***"
click at [351, 510] on icon at bounding box center [348, 509] width 20 height 20
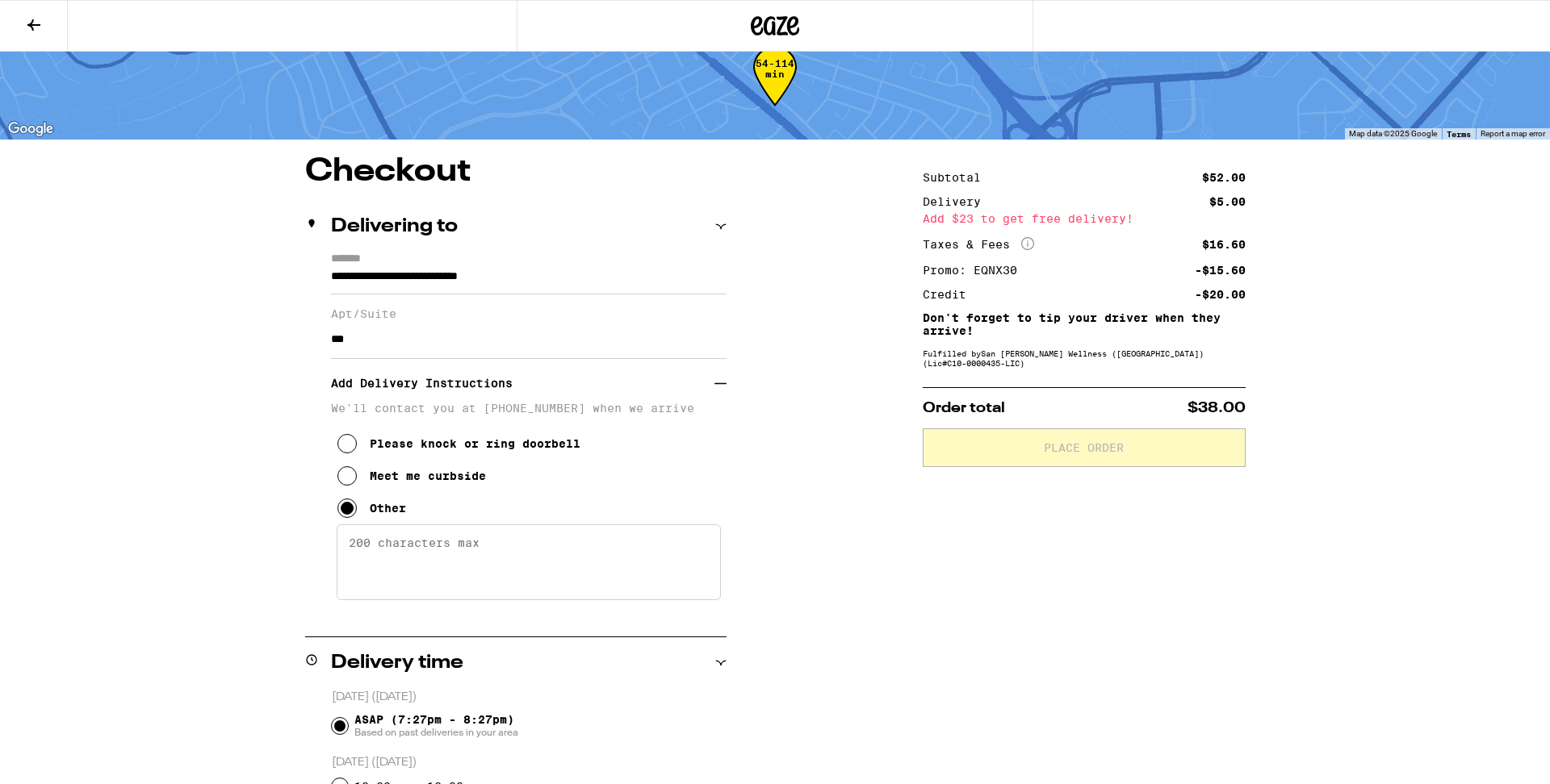
click at [466, 565] on textarea "Enter any other delivery instructions you want driver to know" at bounding box center [529, 562] width 384 height 76
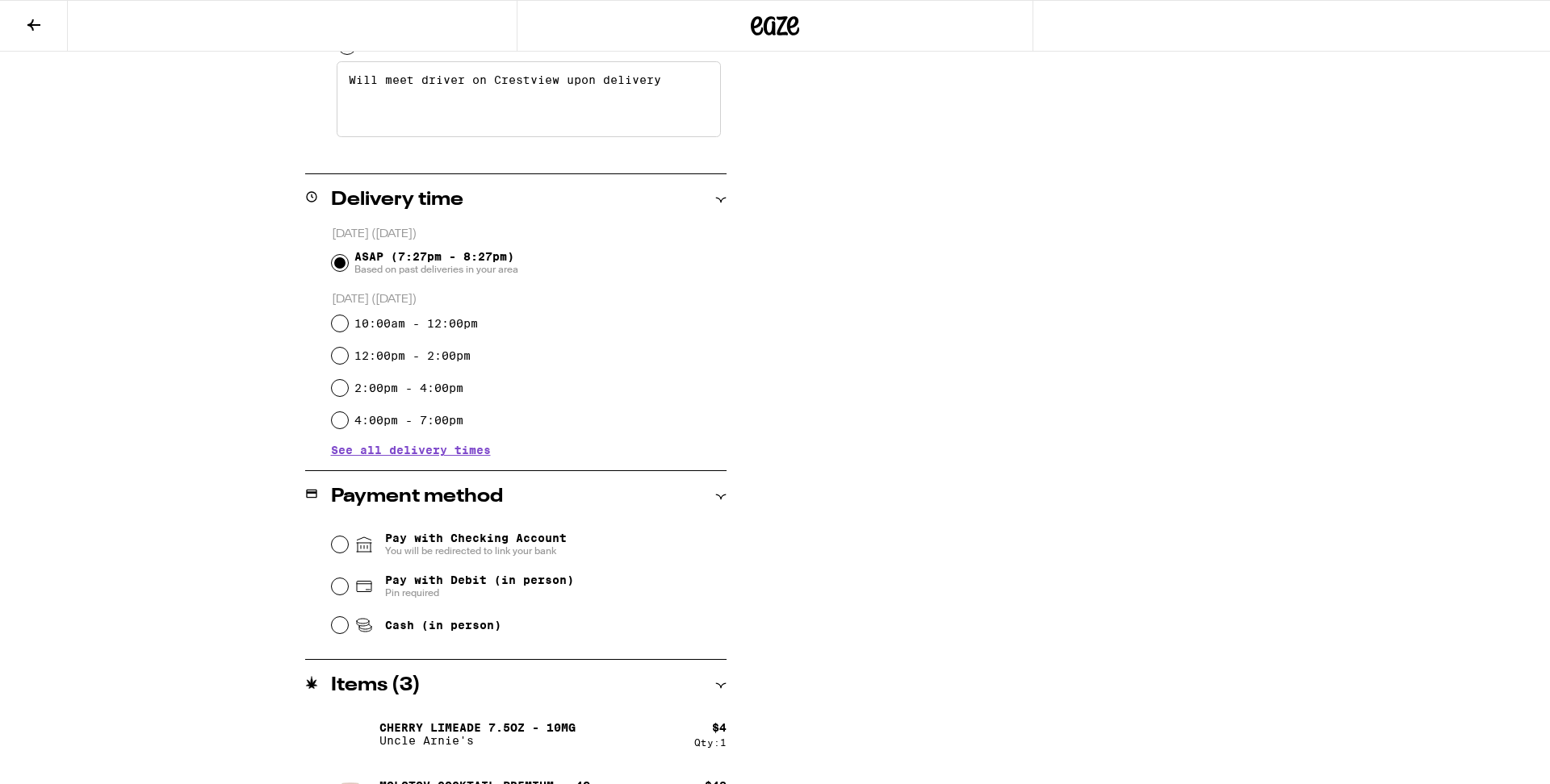
scroll to position [510, 0]
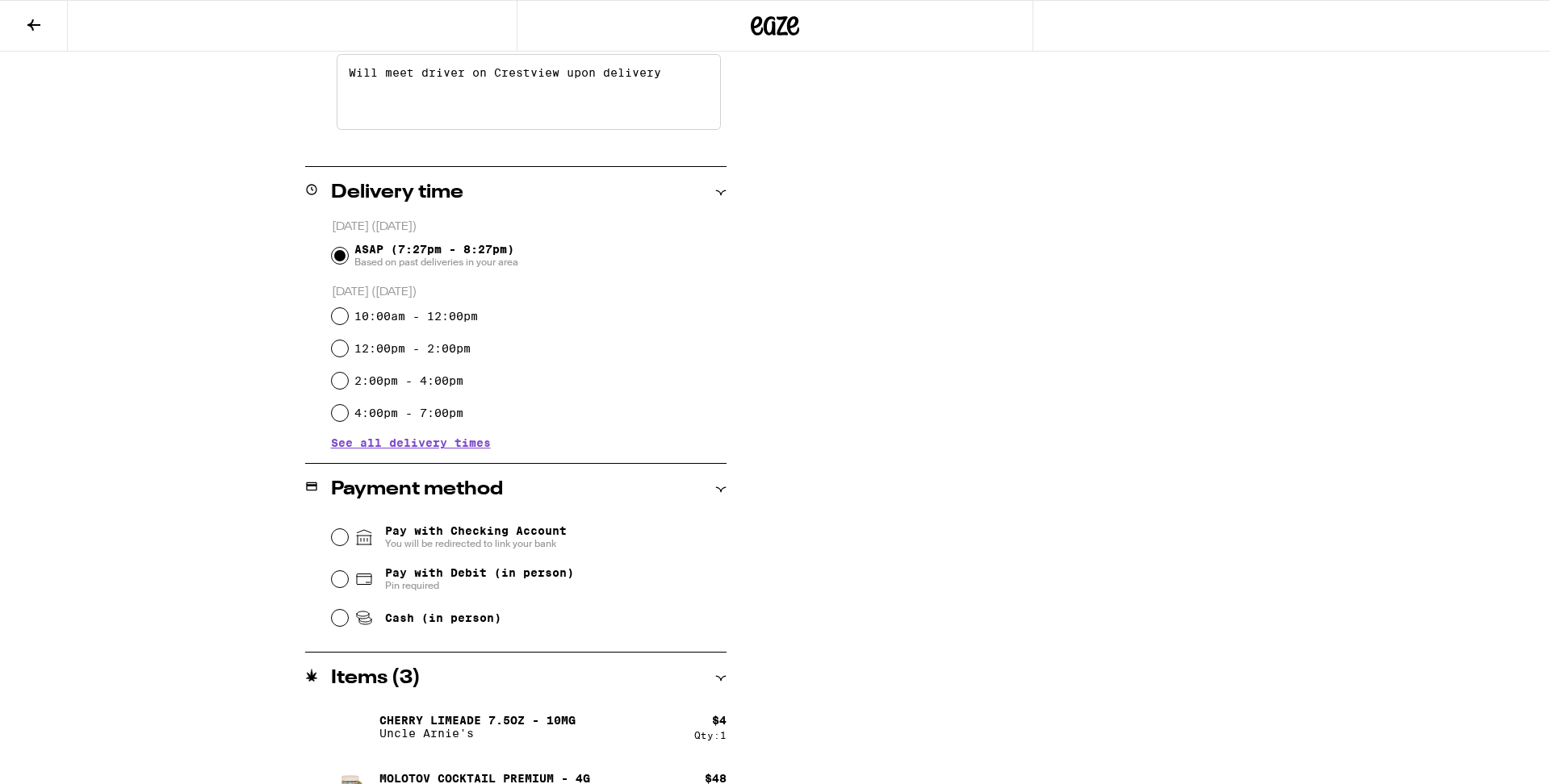
type textarea "Will meet driver on Crestview upon delivery"
click at [341, 623] on input "Cash (in person)" at bounding box center [340, 618] width 16 height 16
radio input "true"
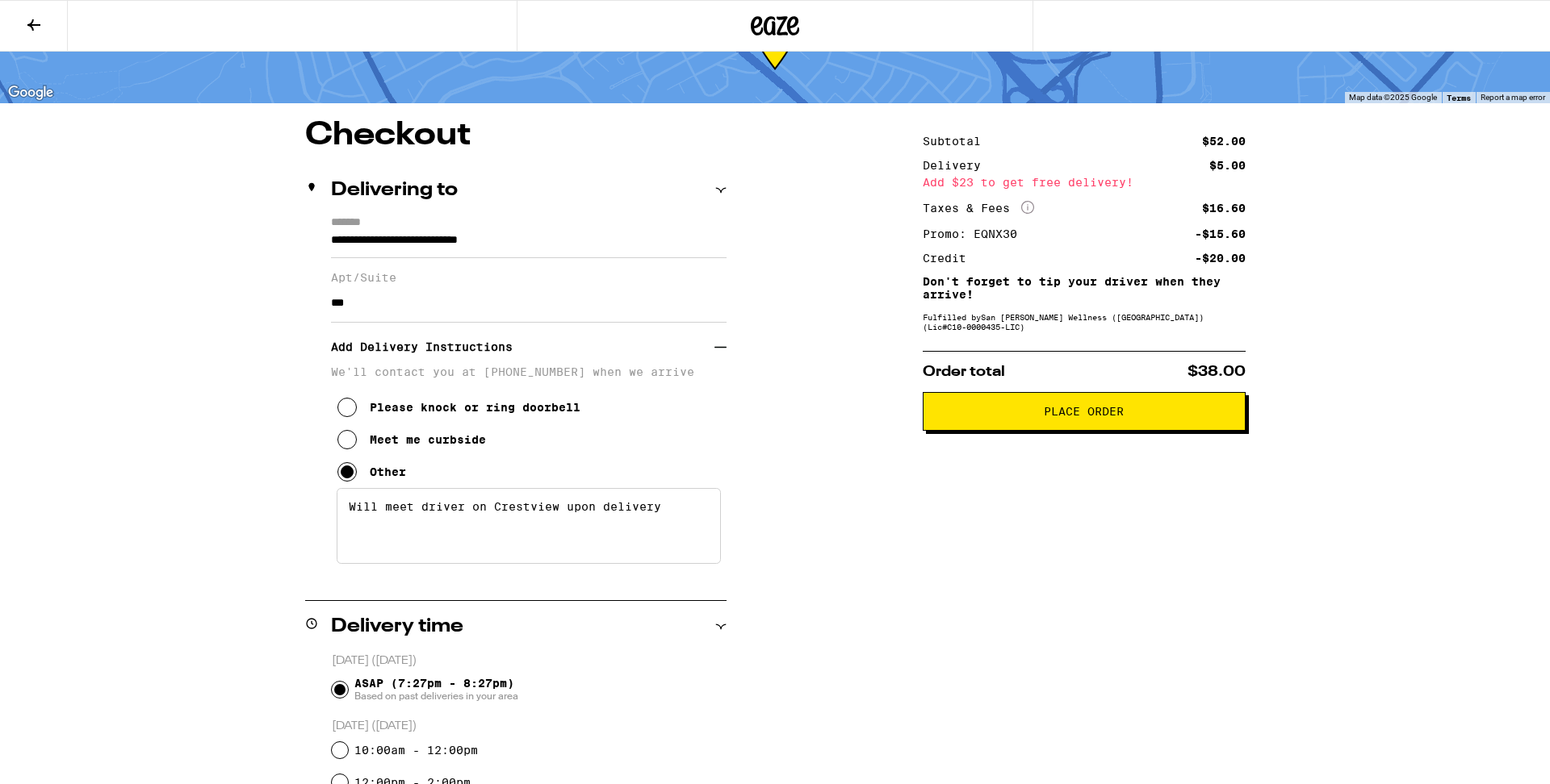
scroll to position [70, 0]
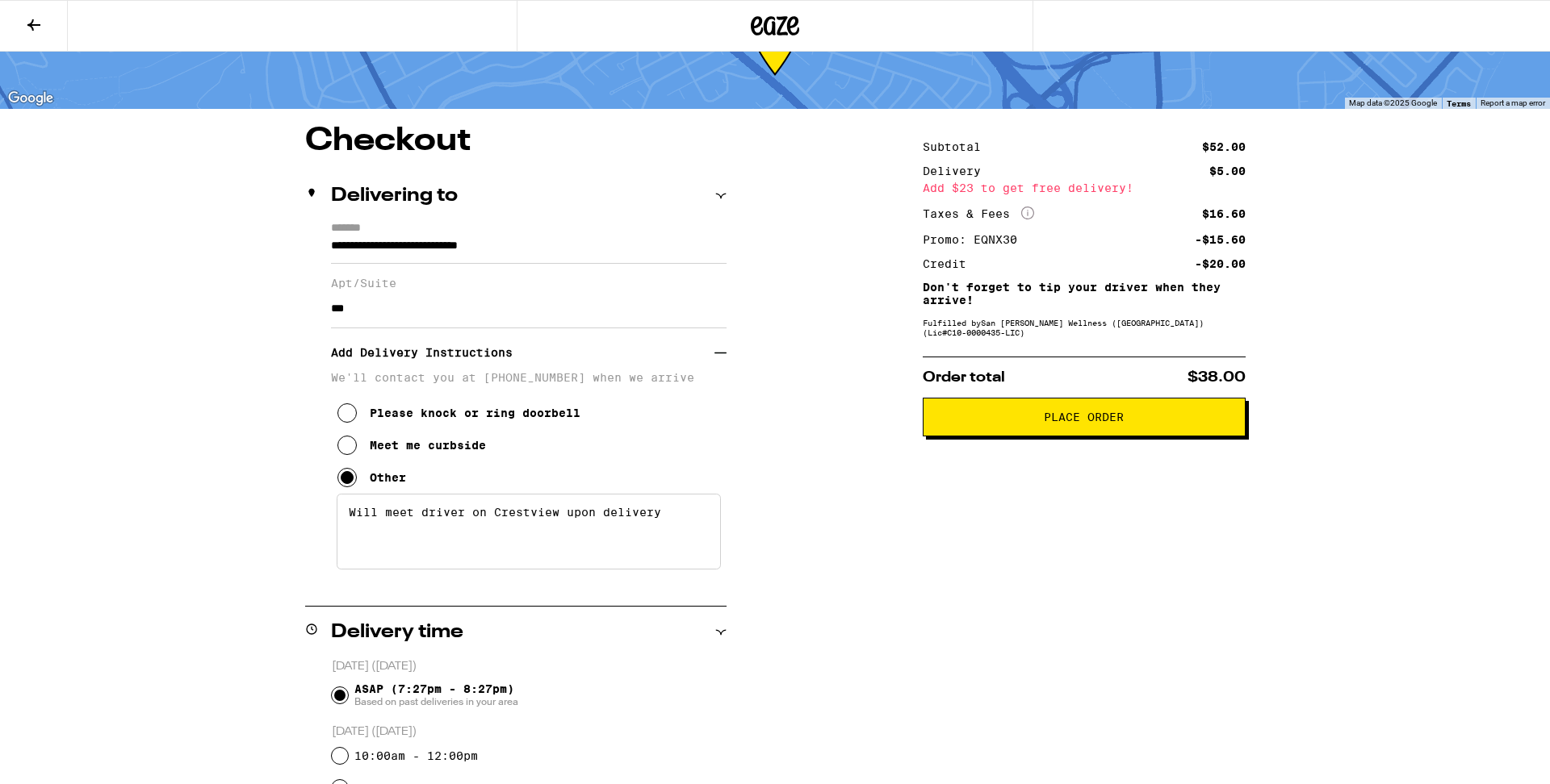
click at [1096, 423] on span "Place Order" at bounding box center [1084, 417] width 80 height 11
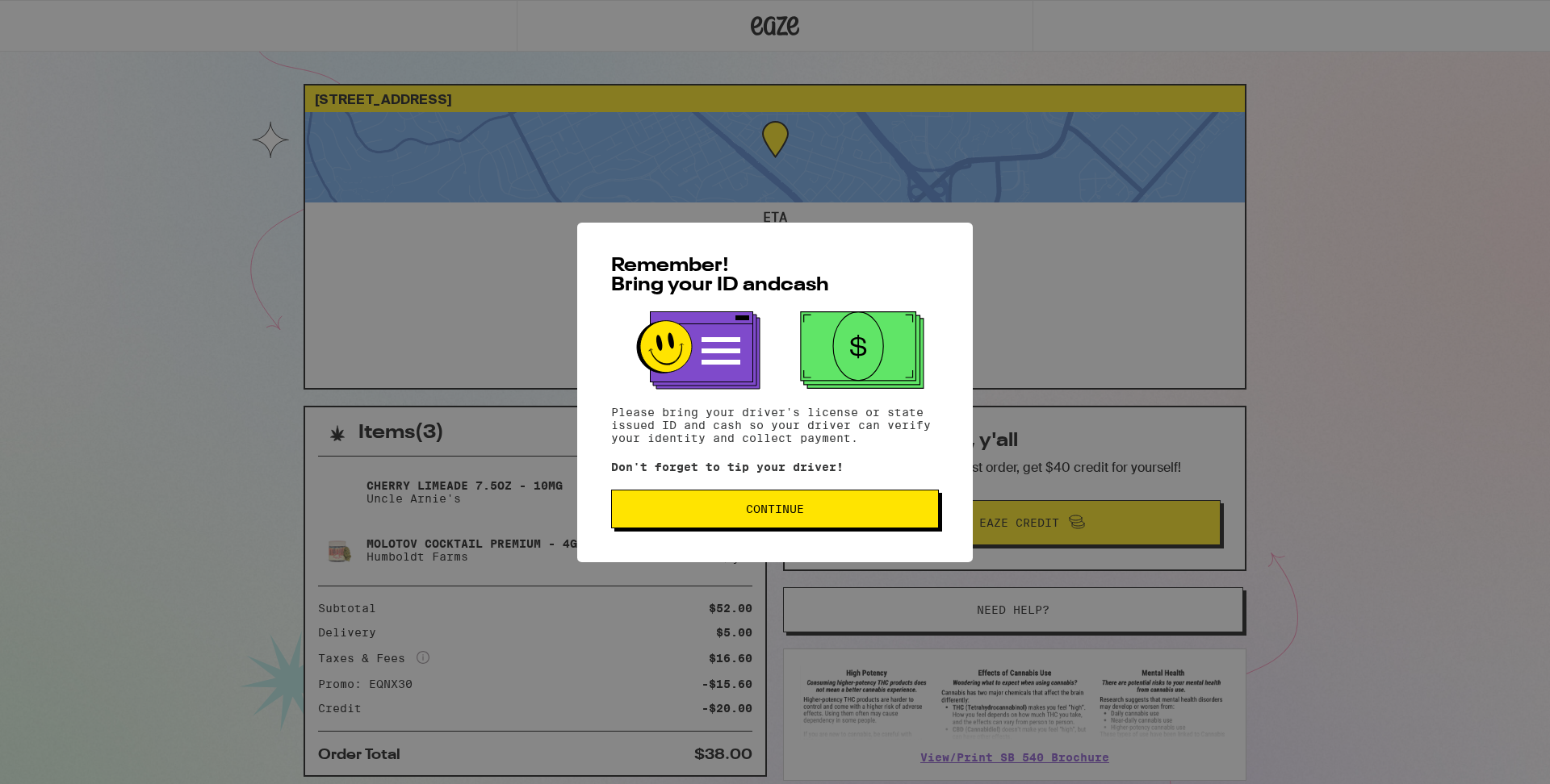
click at [793, 503] on button "Continue" at bounding box center [775, 509] width 328 height 39
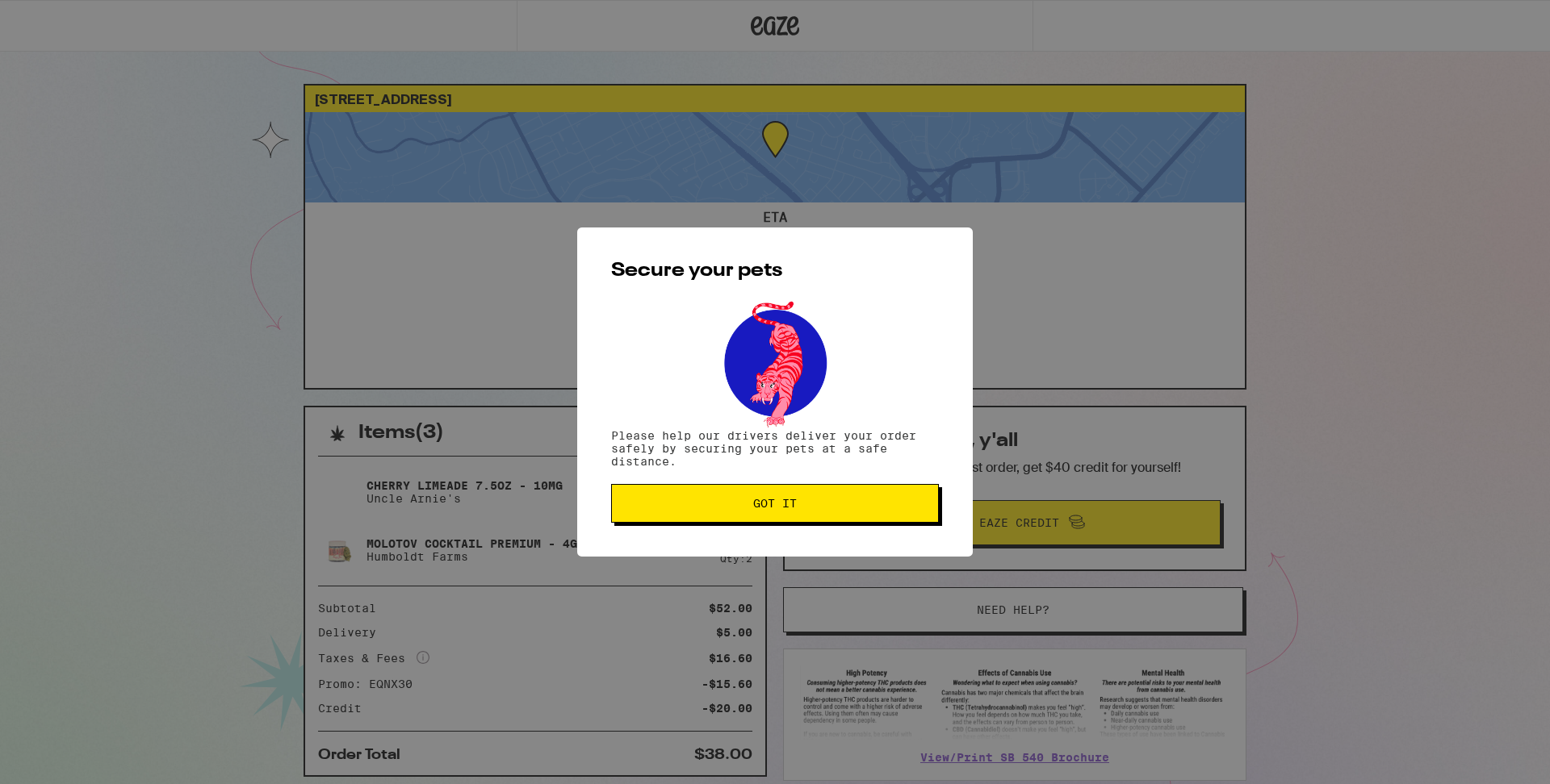
click at [793, 503] on span "Got it" at bounding box center [775, 503] width 43 height 11
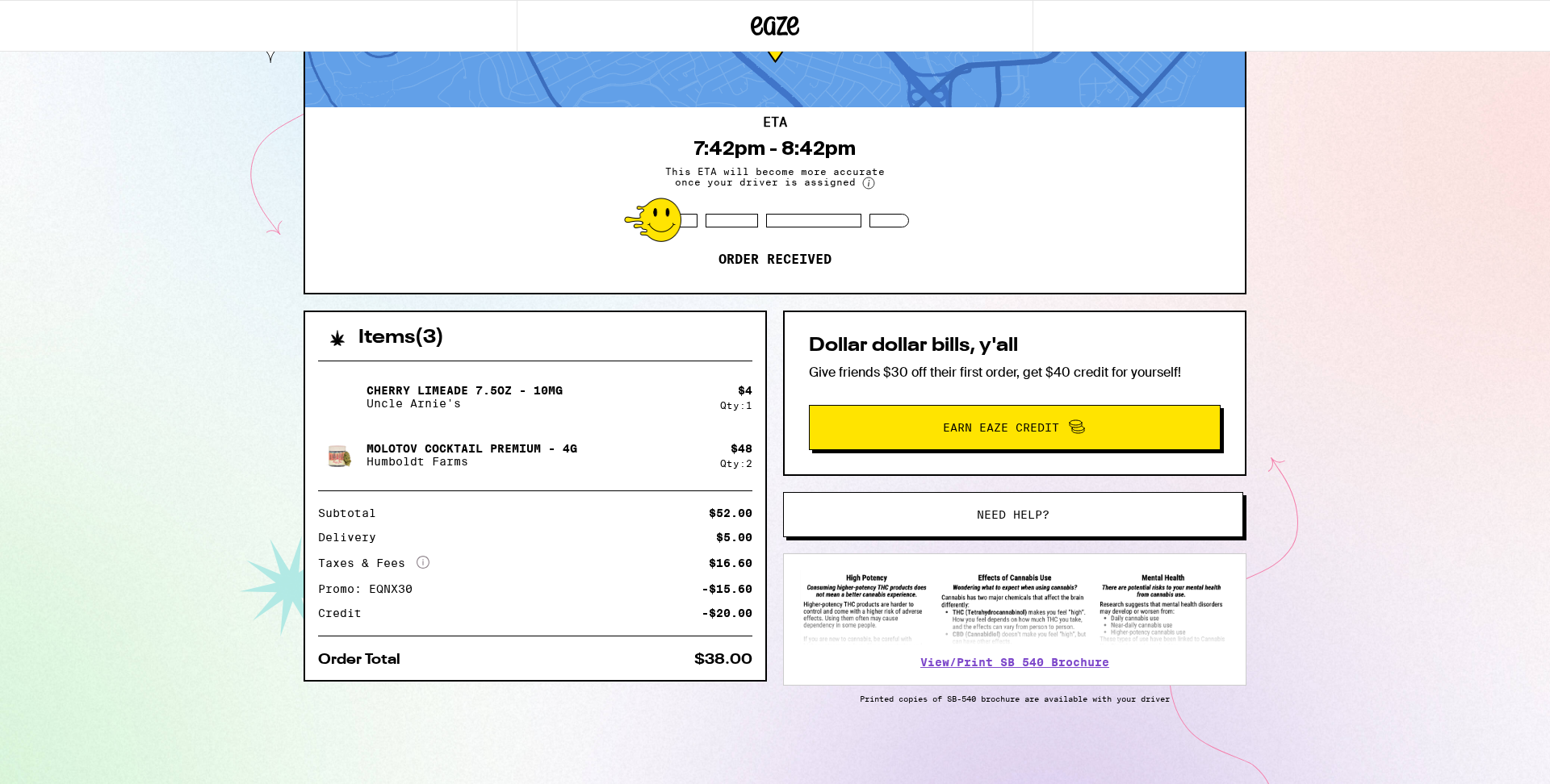
scroll to position [64, 0]
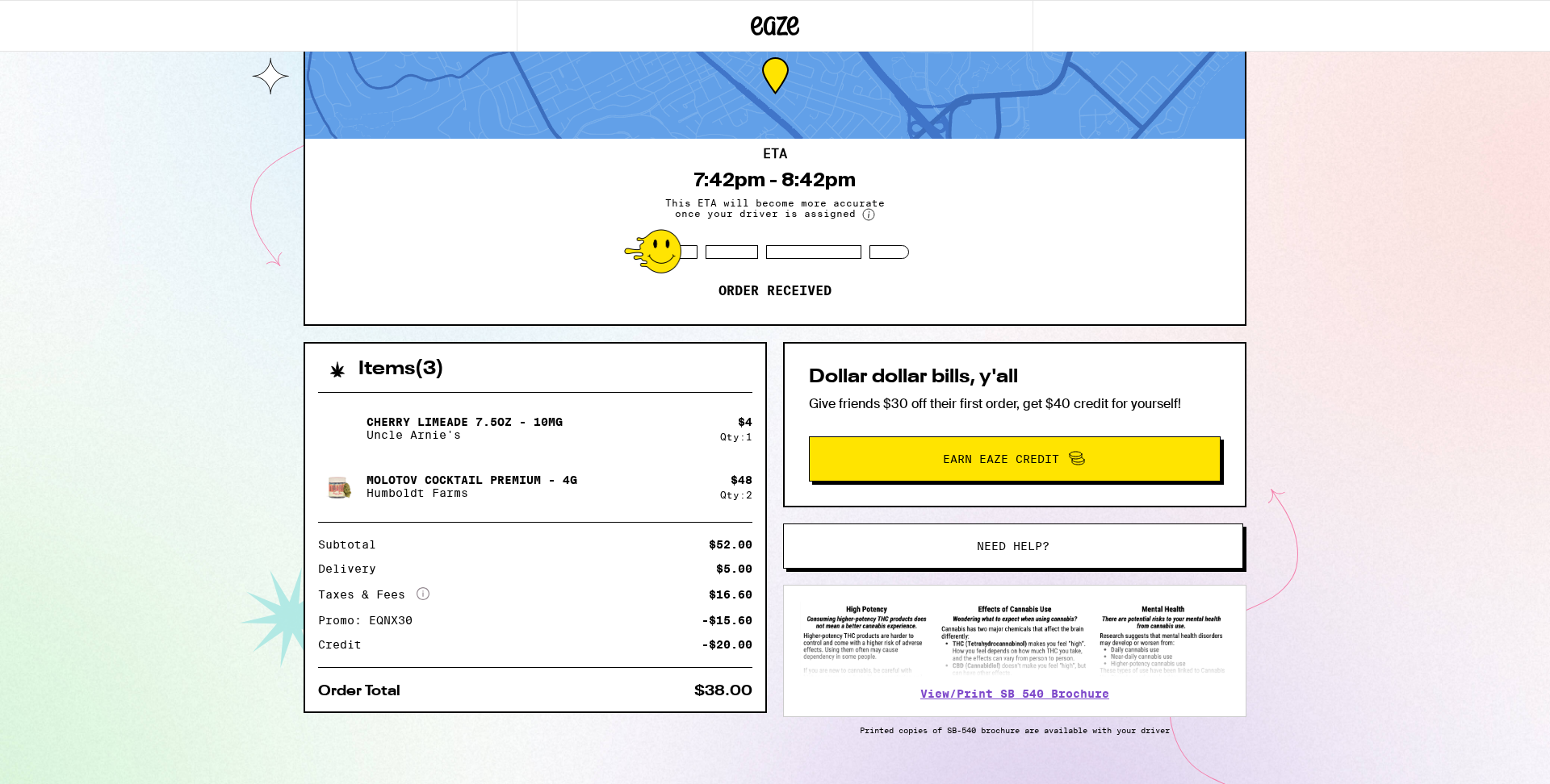
click at [509, 517] on div "Cherry Limeade 7.5oz - 10mg Uncle [PERSON_NAME]'s $ 4 Qty: 1 Molotov Cocktail P…" at bounding box center [535, 545] width 460 height 333
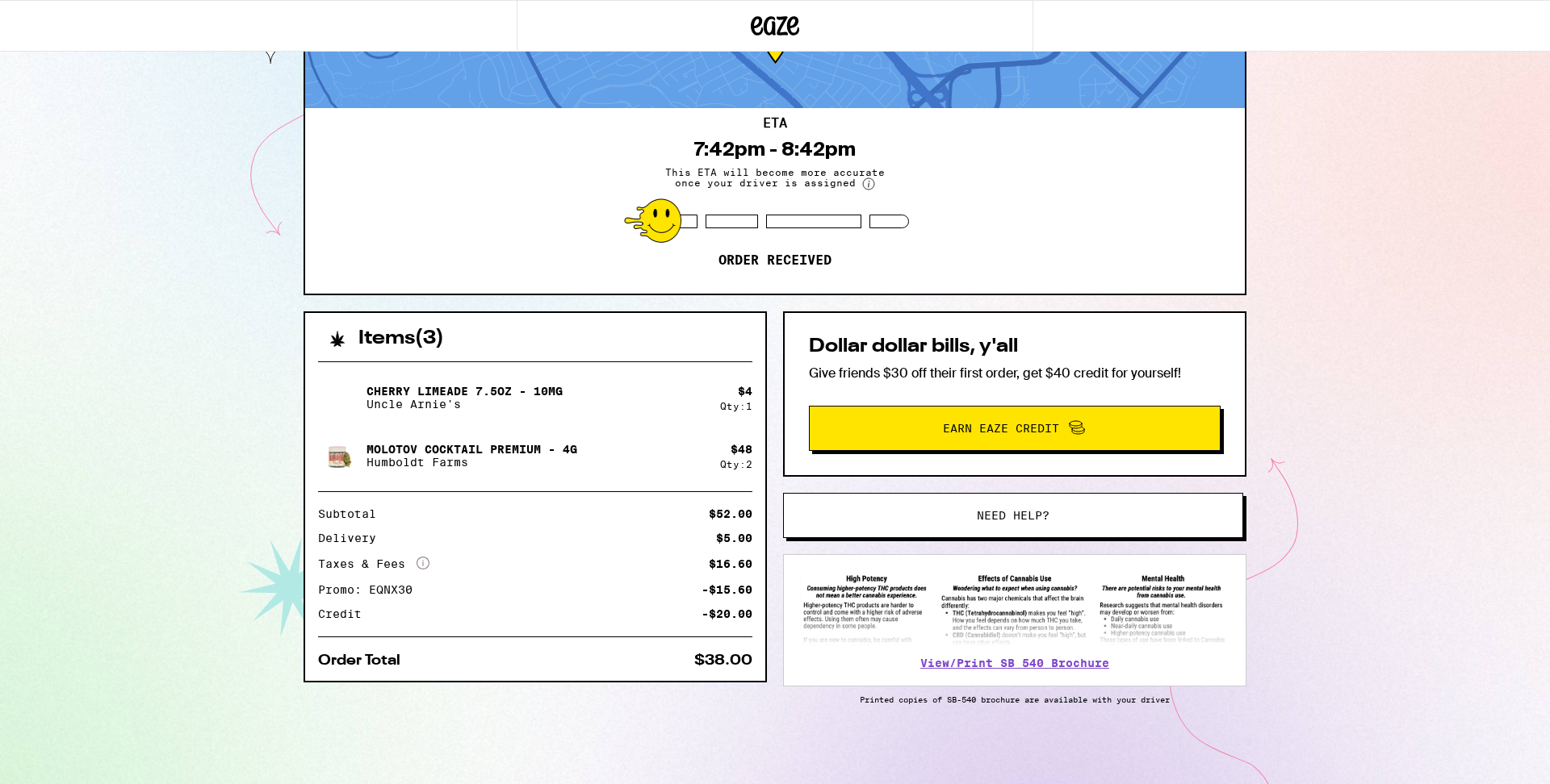
scroll to position [98, 0]
click at [520, 180] on div "ETA 7:42pm - 8:42pm This ETA will become more accurate once your driver is assi…" at bounding box center [775, 200] width 939 height 186
click at [463, 179] on div "ETA 7:42pm - 8:42pm This ETA will become more accurate once your driver is assi…" at bounding box center [775, 200] width 939 height 186
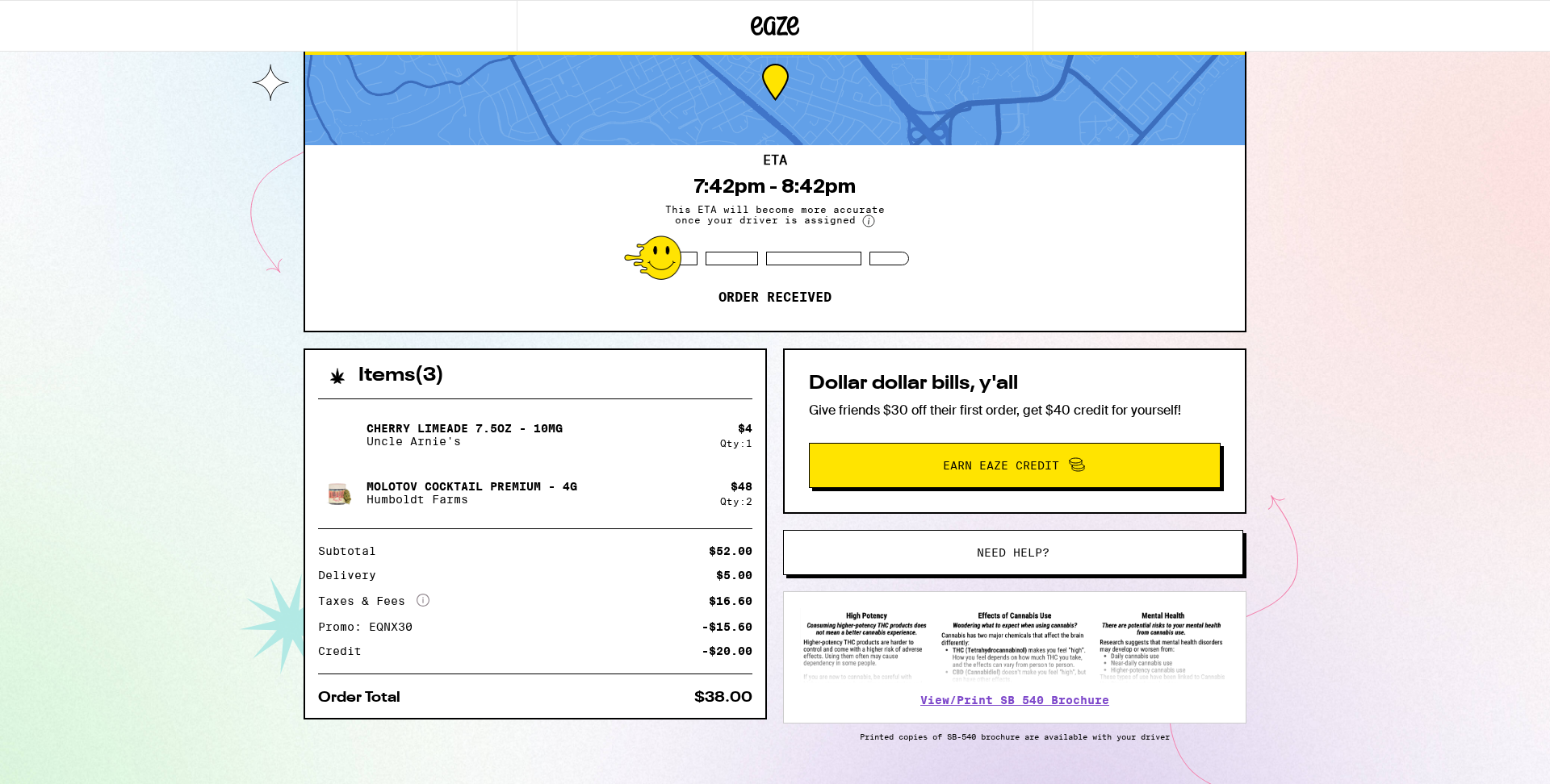
scroll to position [0, 0]
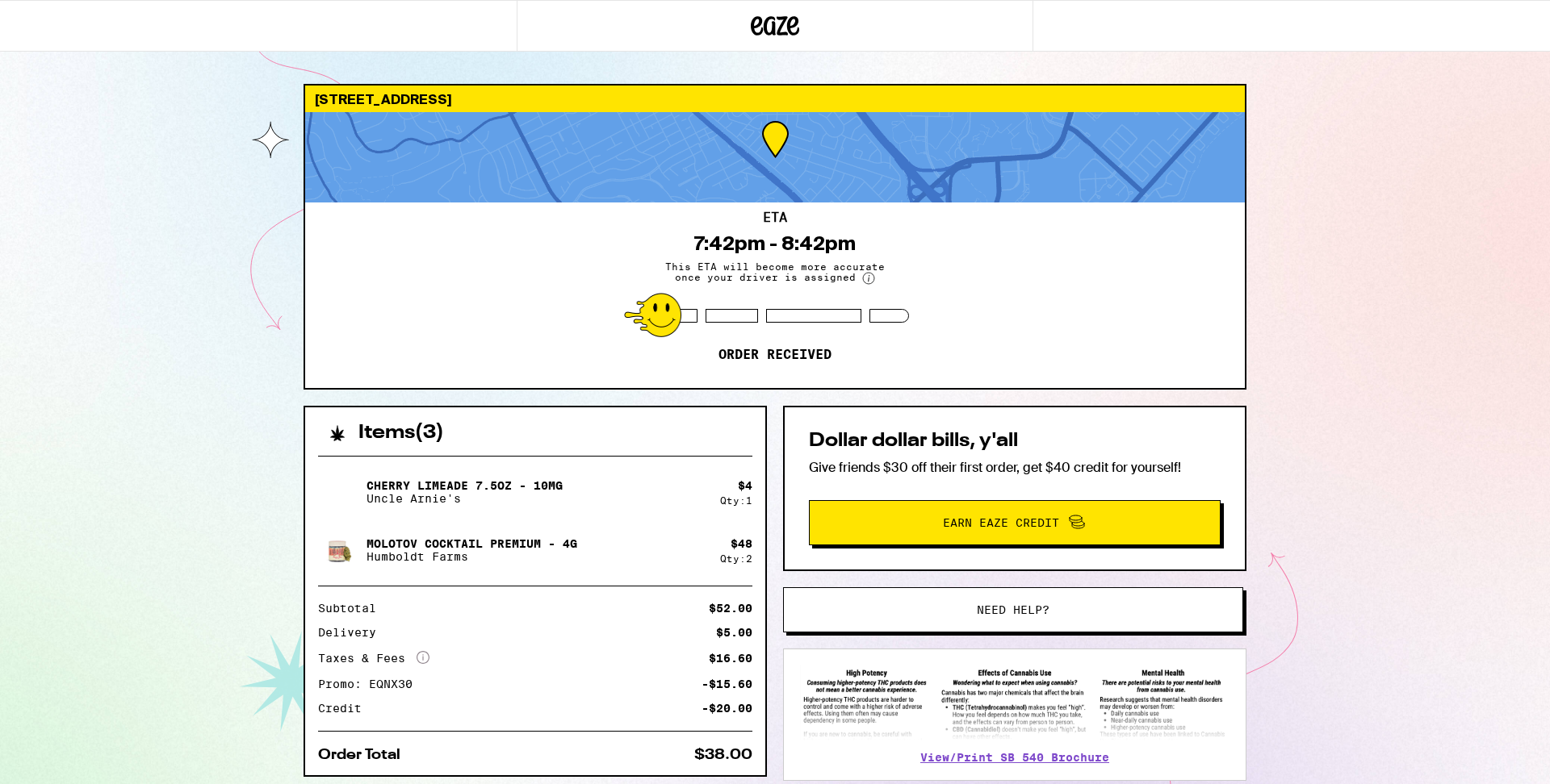
click at [924, 259] on div "ETA 7:42pm - 8:42pm This ETA will become more accurate once your driver is assi…" at bounding box center [775, 295] width 939 height 186
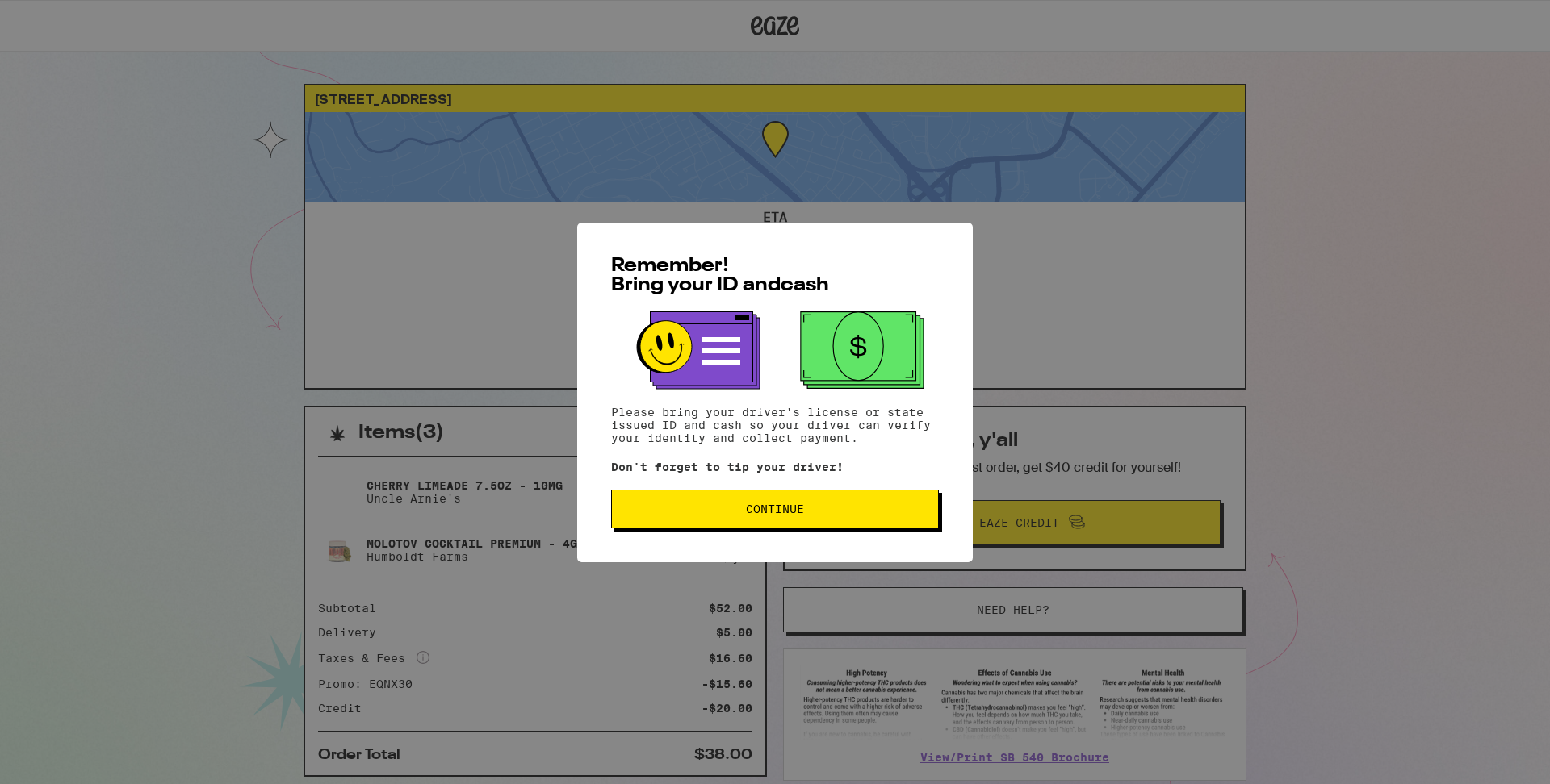
click at [775, 510] on span "Continue" at bounding box center [775, 509] width 58 height 11
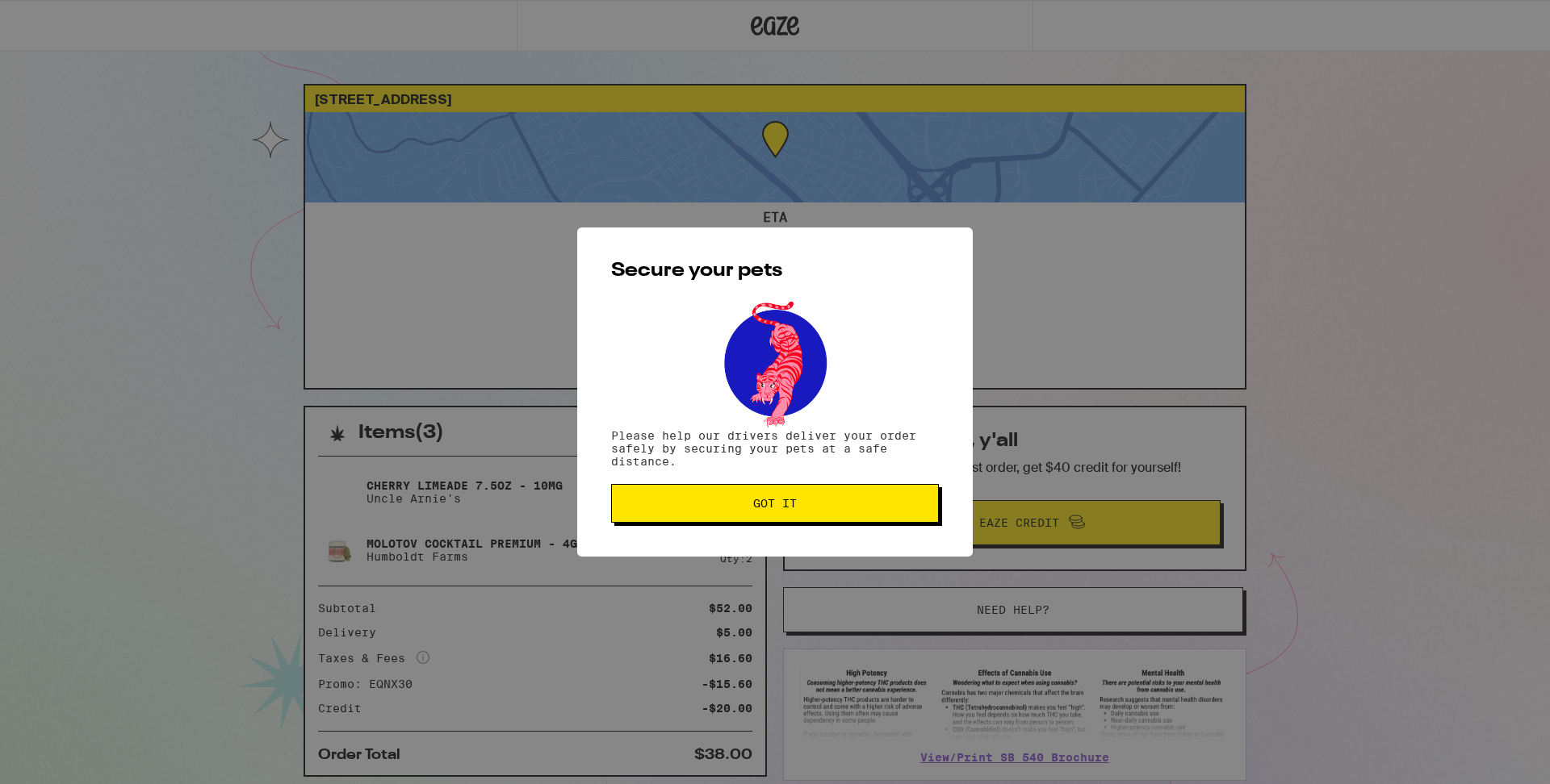
click at [775, 510] on span "Got it" at bounding box center [775, 503] width 43 height 11
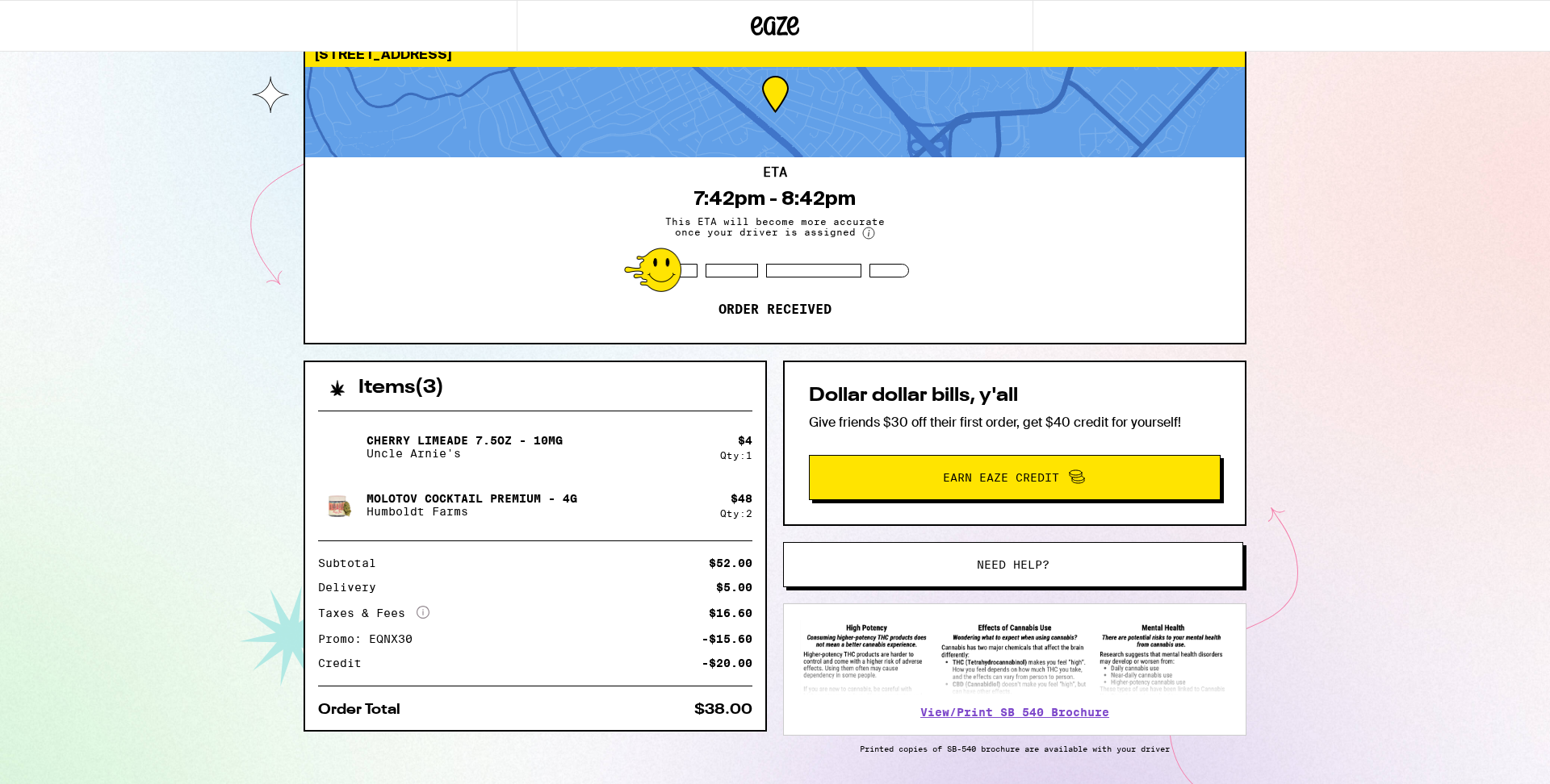
scroll to position [43, 0]
